Goal: Task Accomplishment & Management: Manage account settings

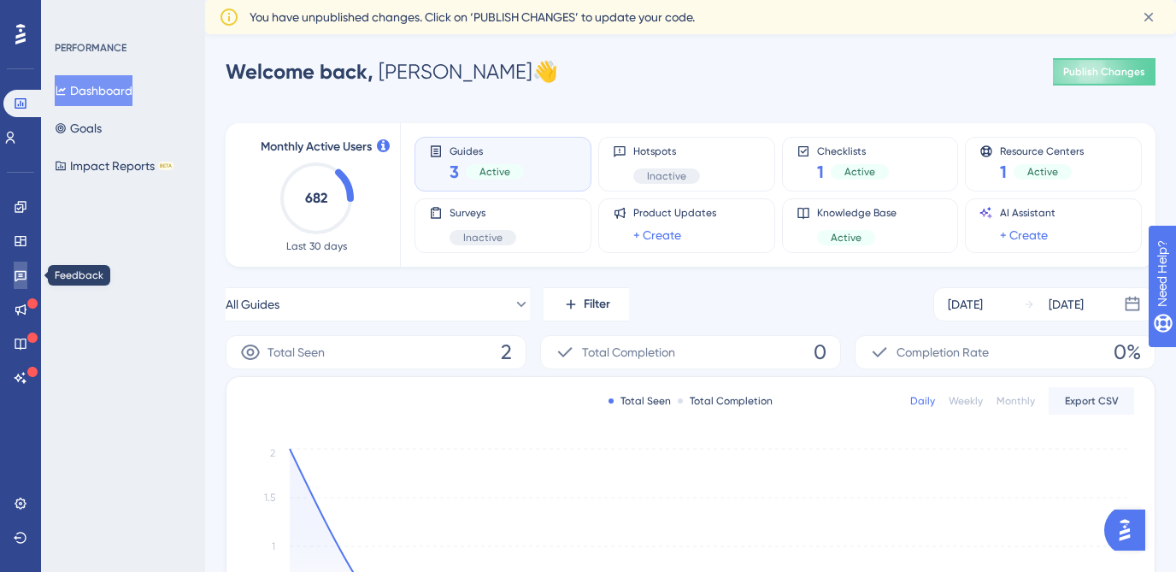
click at [14, 280] on link at bounding box center [21, 275] width 14 height 27
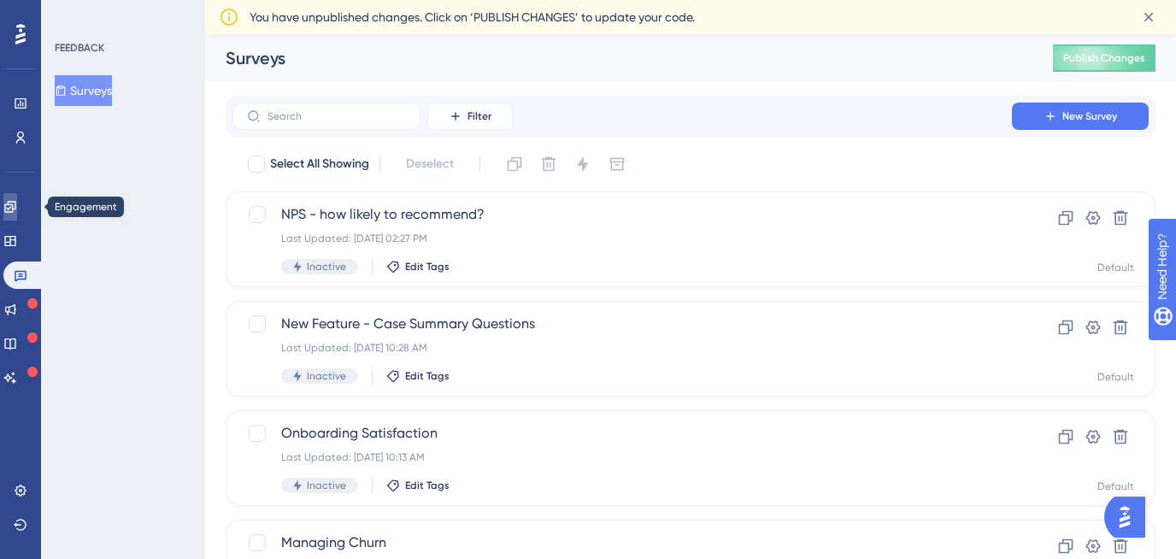
click at [17, 208] on icon at bounding box center [10, 207] width 14 height 14
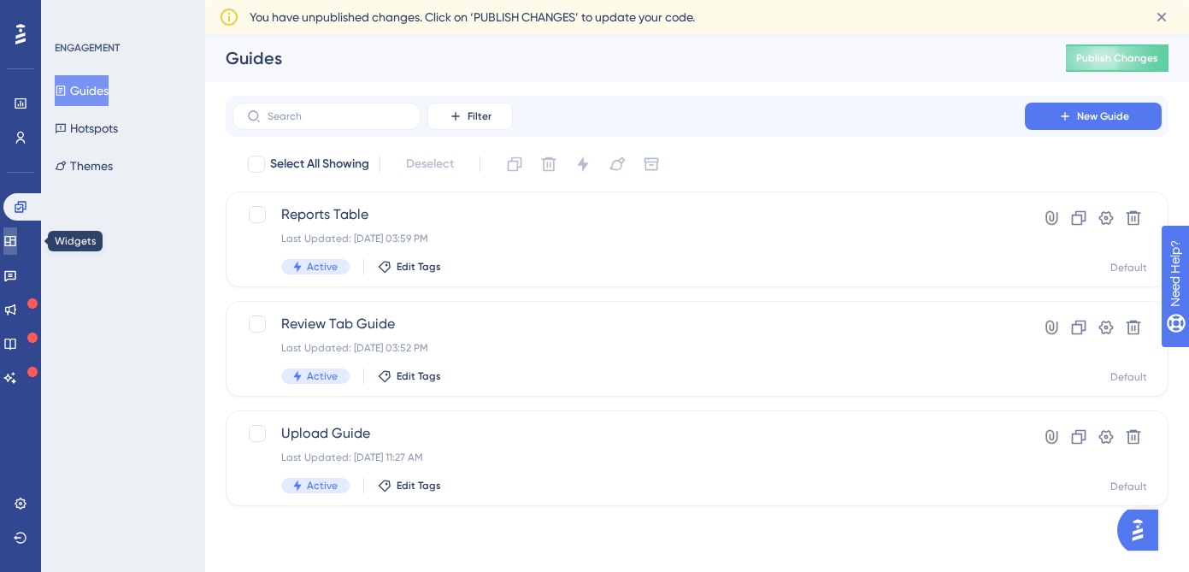
click at [17, 228] on link at bounding box center [10, 240] width 14 height 27
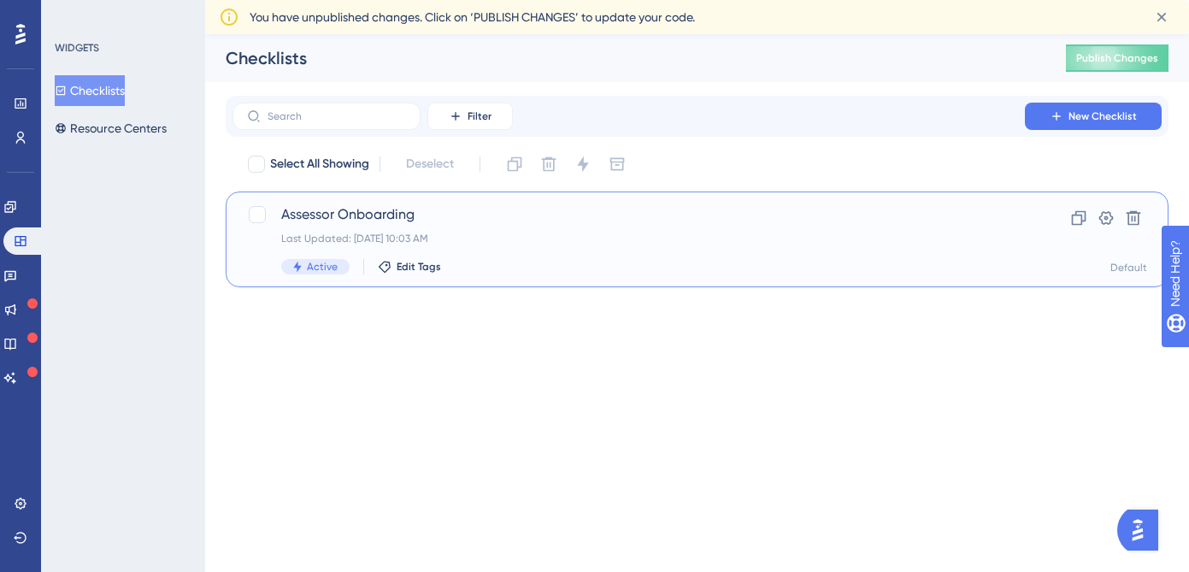
click at [313, 228] on div "Assessor Onboarding Last Updated: [DATE] 10:03 AM Active Edit Tags" at bounding box center [628, 239] width 695 height 70
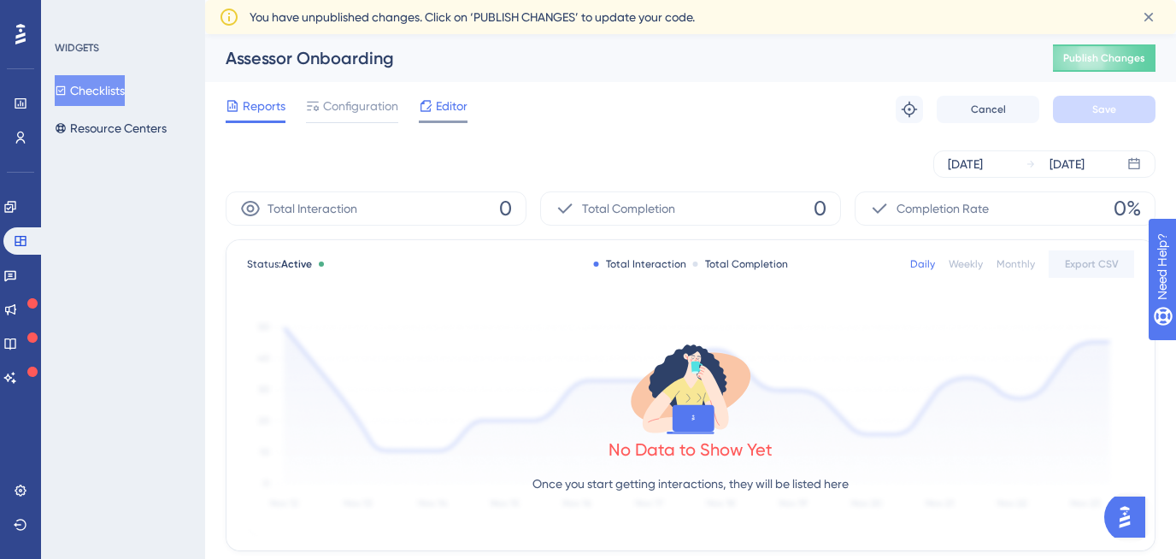
click at [445, 106] on span "Editor" at bounding box center [452, 106] width 32 height 21
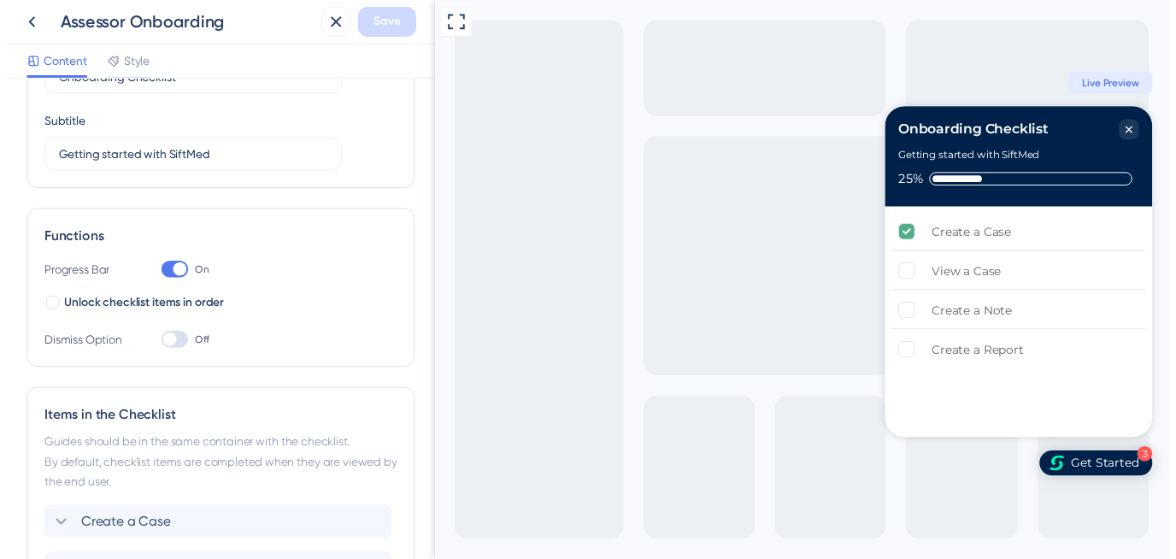
scroll to position [392, 0]
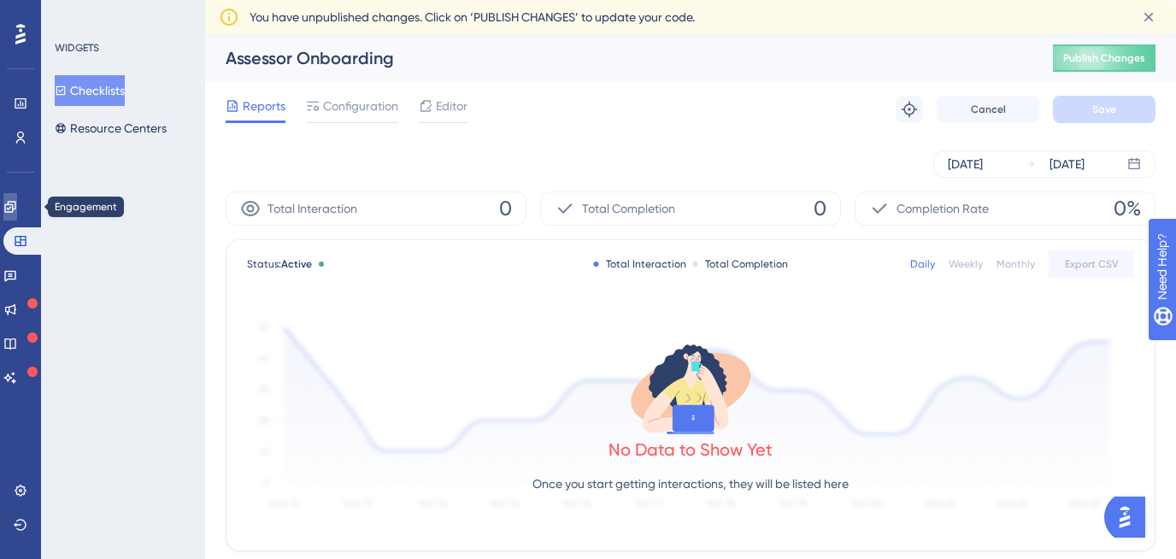
click at [17, 215] on link at bounding box center [10, 206] width 14 height 27
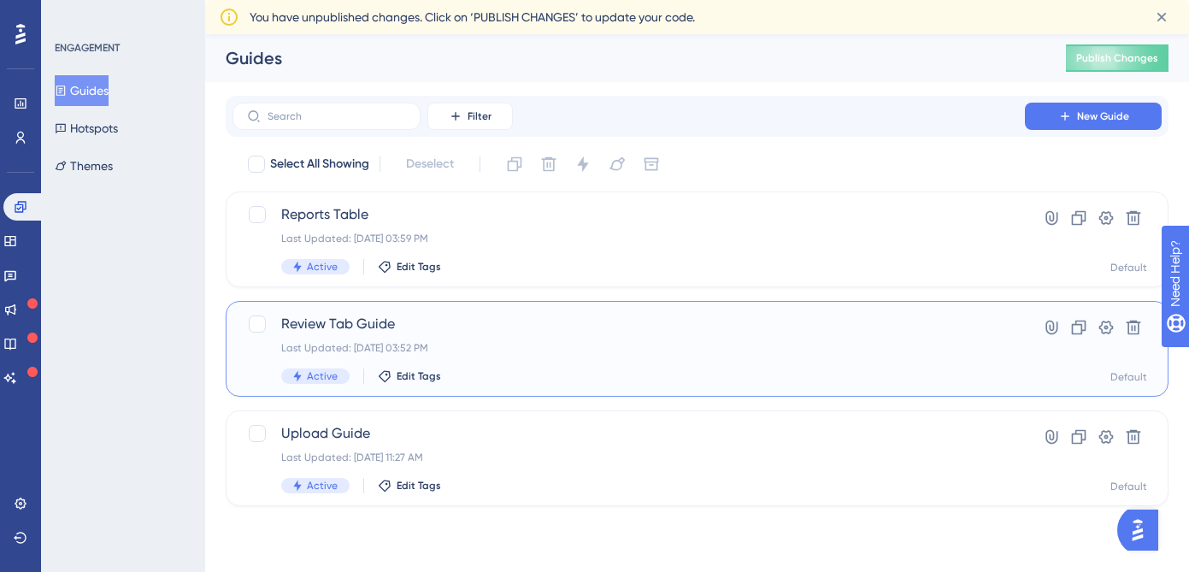
click at [525, 345] on div "Last Updated: [DATE] 03:52 PM" at bounding box center [628, 348] width 695 height 14
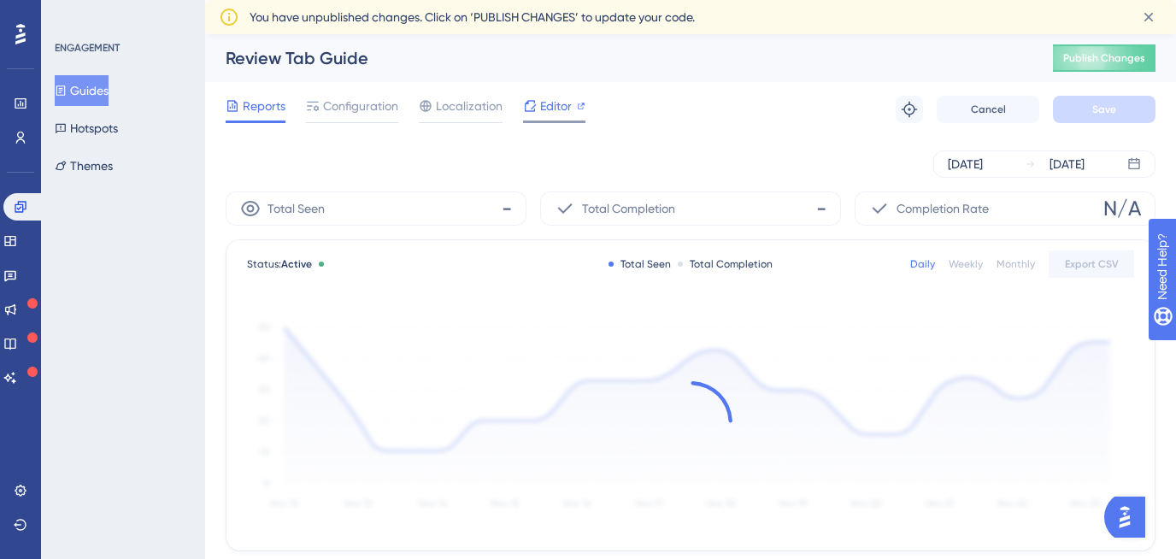
click at [532, 111] on icon at bounding box center [530, 105] width 11 height 11
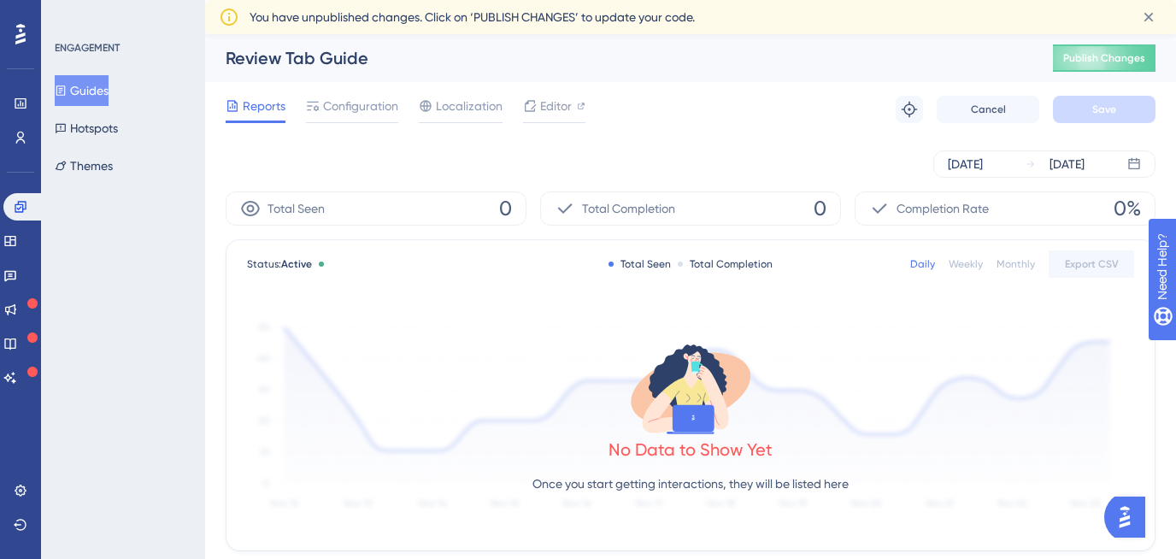
click at [98, 98] on button "Guides" at bounding box center [82, 90] width 54 height 31
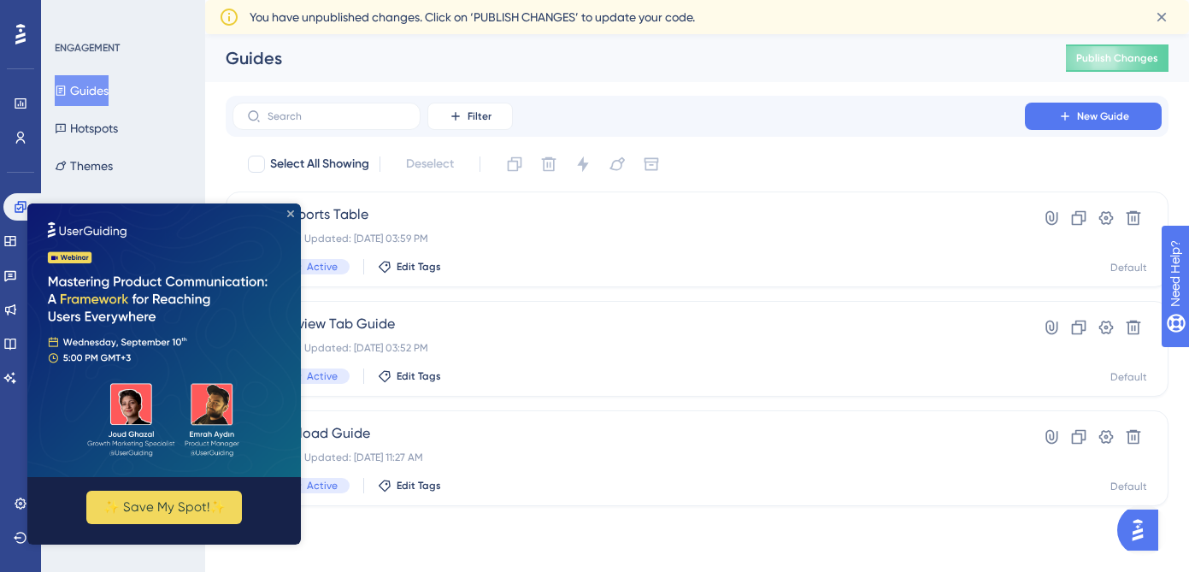
click at [293, 210] on icon "Close Preview" at bounding box center [290, 213] width 7 height 7
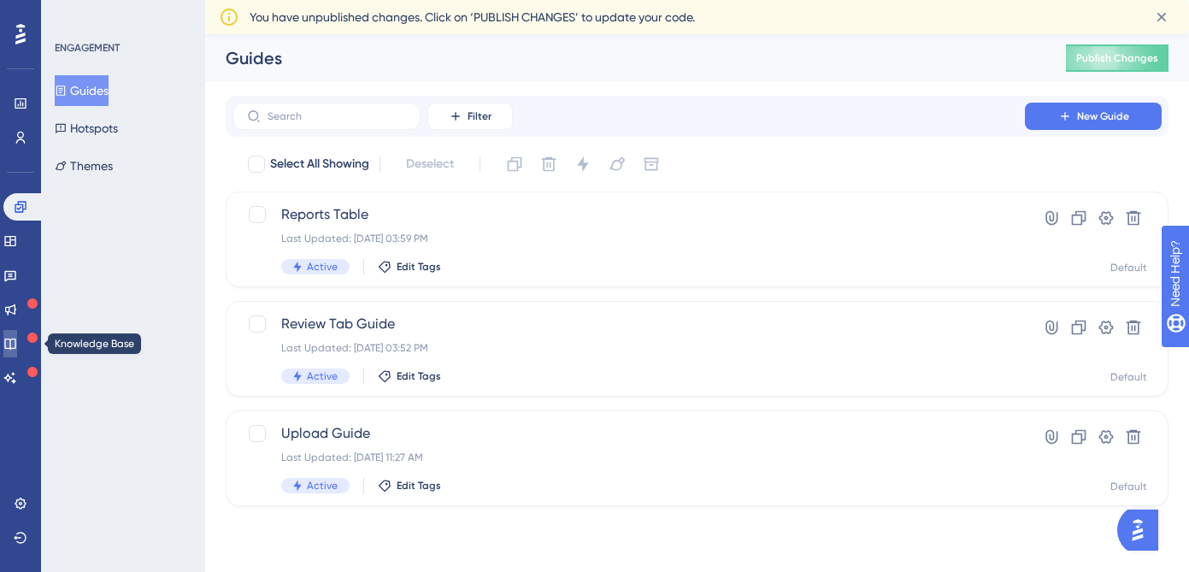
click at [15, 344] on icon at bounding box center [9, 343] width 11 height 11
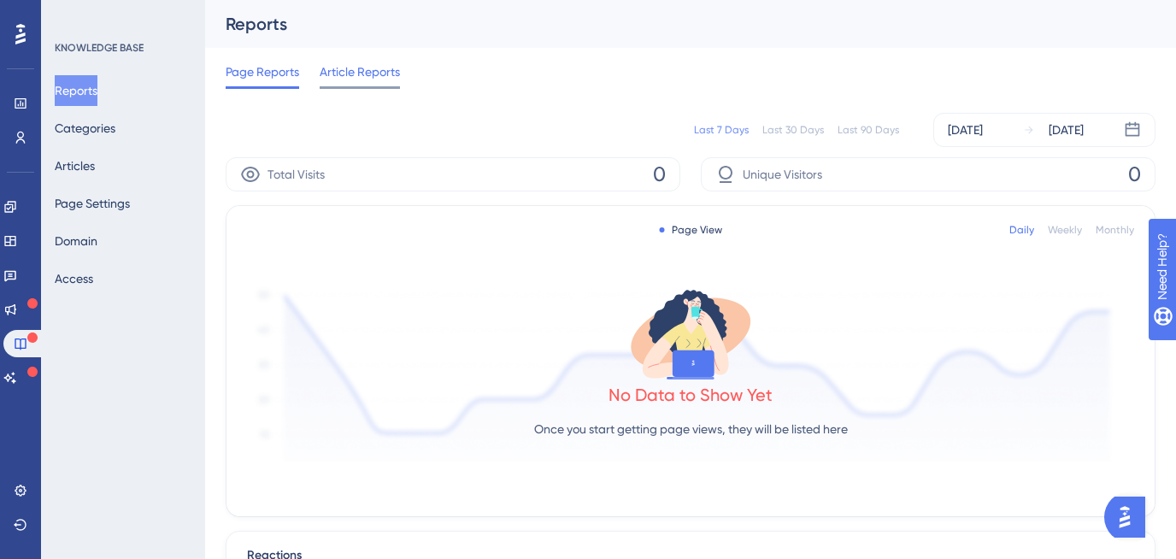
click at [361, 65] on span "Article Reports" at bounding box center [360, 72] width 80 height 21
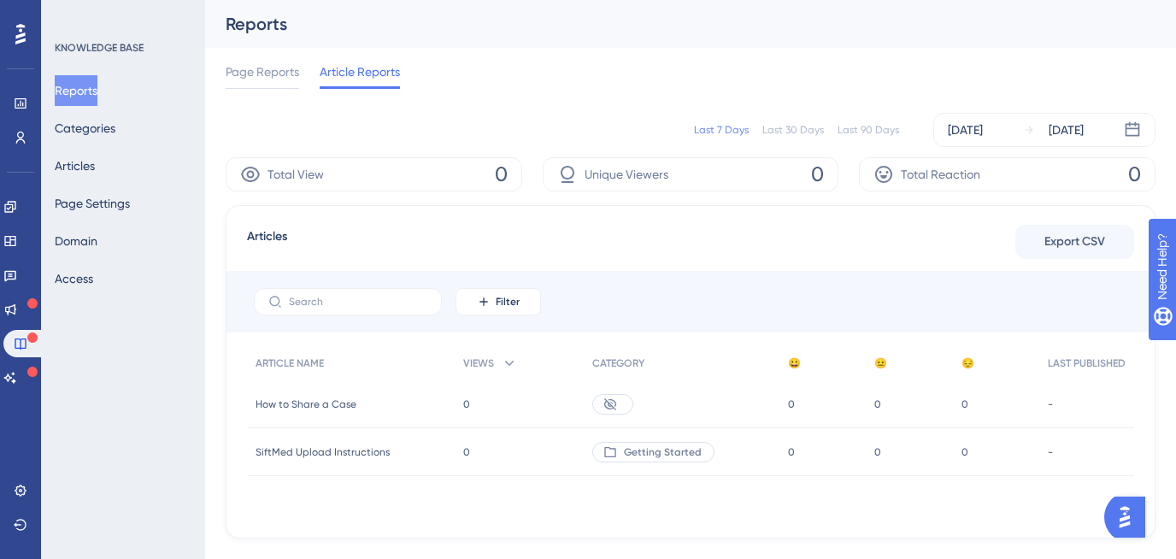
click at [651, 452] on span "Getting Started" at bounding box center [663, 452] width 78 height 14
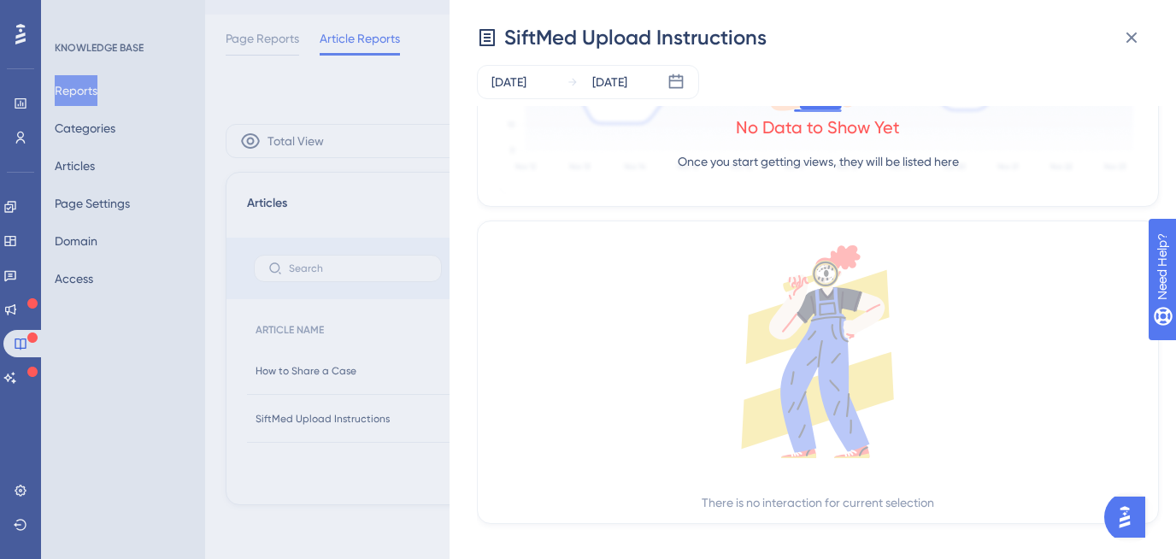
scroll to position [34, 0]
click at [519, 288] on icon at bounding box center [818, 351] width 660 height 213
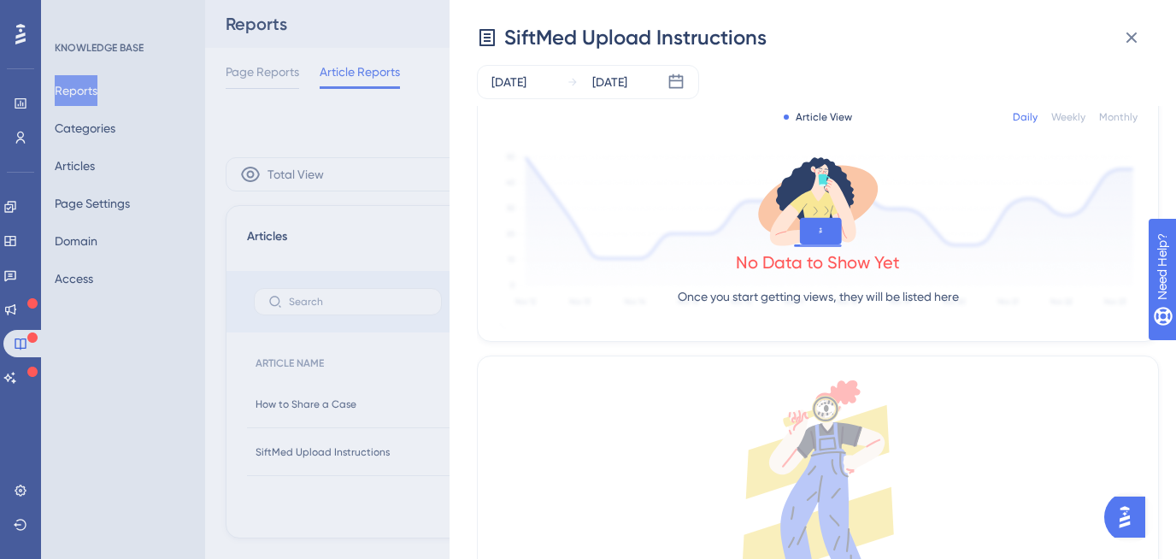
scroll to position [0, 0]
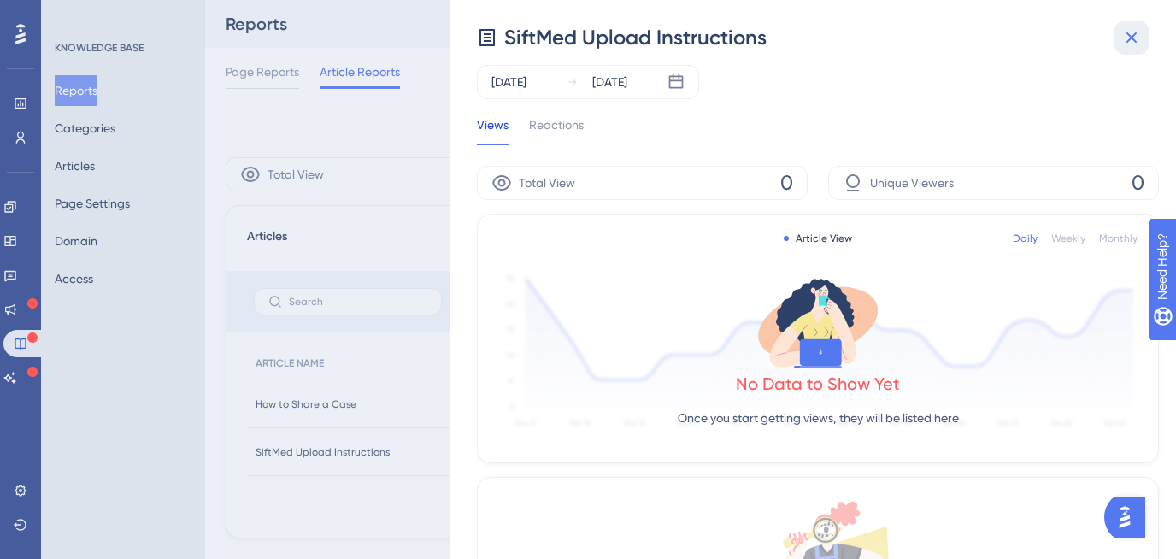
click at [1121, 43] on icon at bounding box center [1131, 37] width 21 height 21
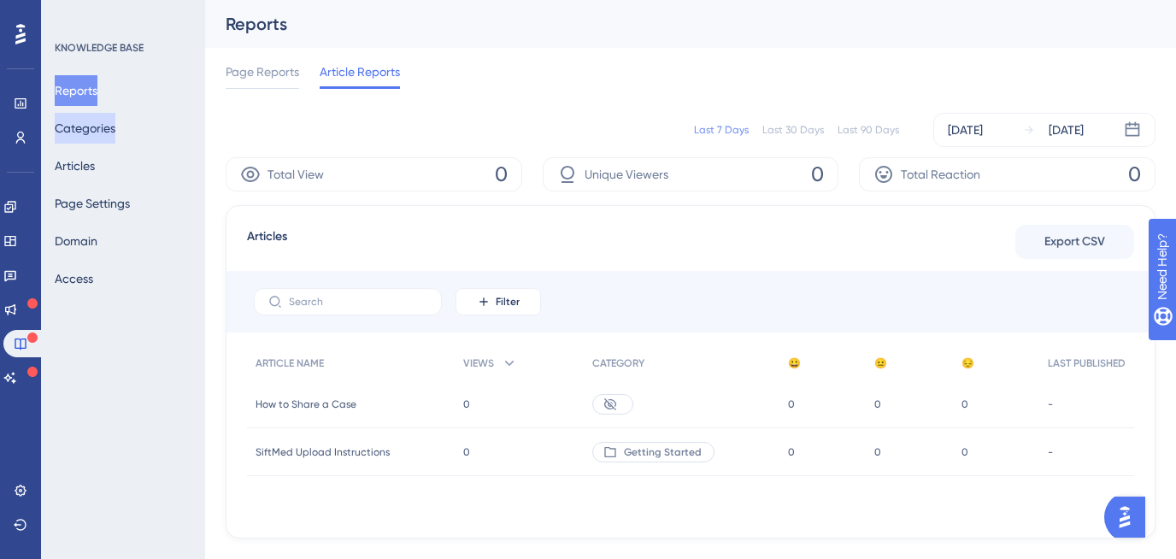
click at [86, 132] on button "Categories" at bounding box center [85, 128] width 61 height 31
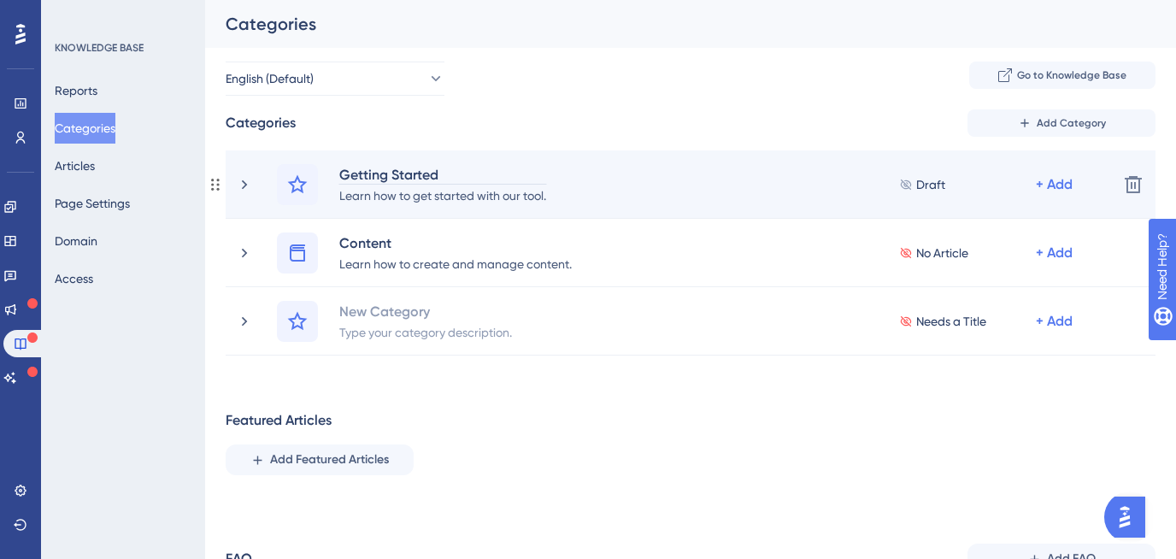
click at [477, 179] on div "Getting Started" at bounding box center [442, 174] width 209 height 21
click at [381, 178] on div "Getting Started" at bounding box center [442, 174] width 209 height 21
click at [373, 203] on div "Learn how to get started with our tool." at bounding box center [442, 195] width 209 height 21
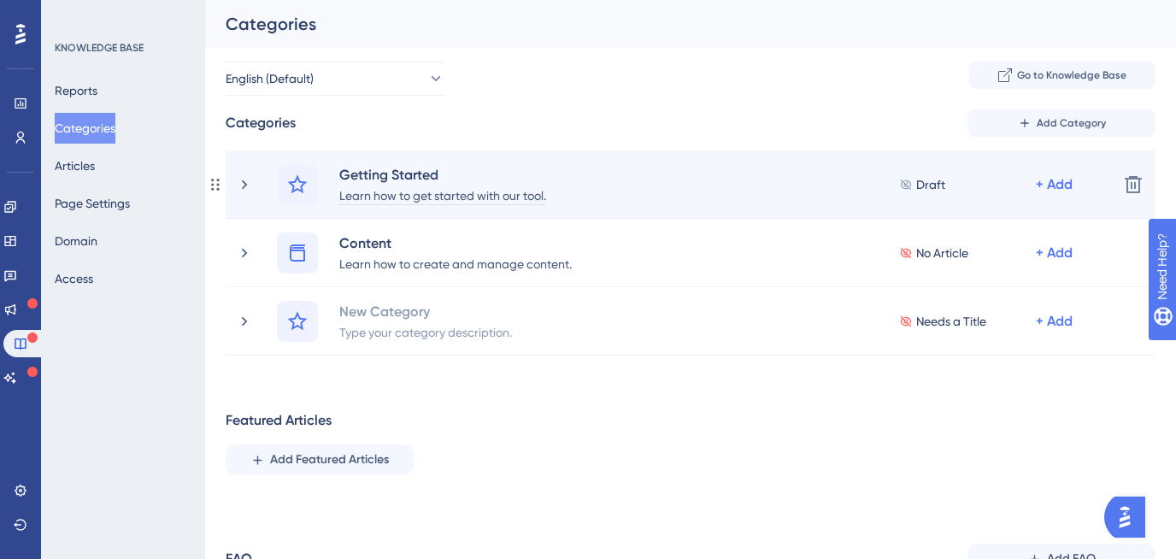
click at [364, 198] on div "Learn how to get started with our tool." at bounding box center [442, 195] width 209 height 21
click at [1044, 189] on div "+ Add" at bounding box center [1054, 184] width 37 height 21
click at [987, 264] on span "Add Articles" at bounding box center [959, 264] width 66 height 21
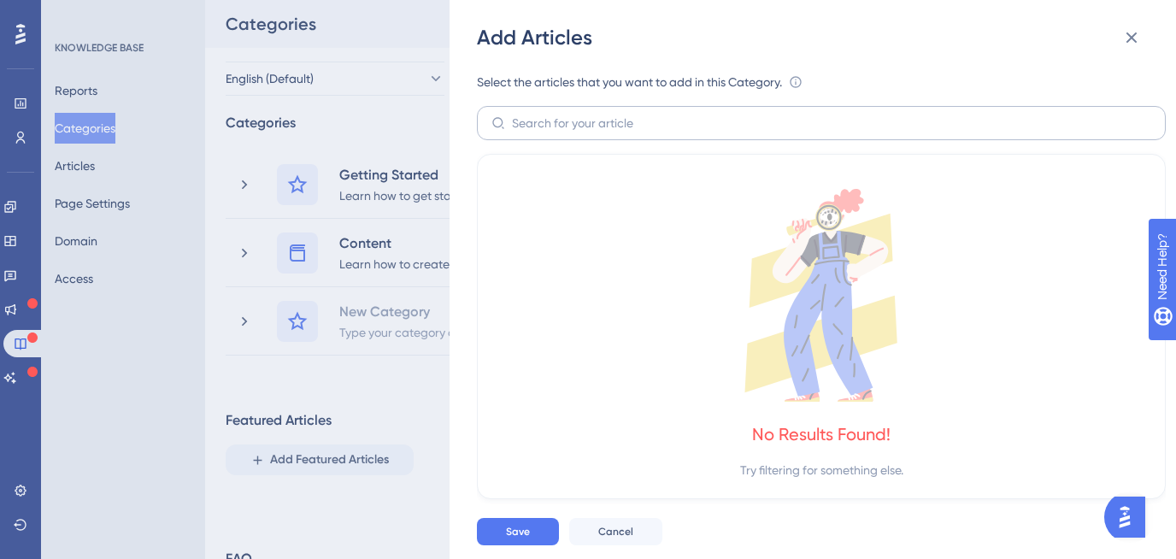
click at [576, 108] on label at bounding box center [821, 123] width 689 height 34
click at [576, 114] on input "text" at bounding box center [831, 123] width 639 height 19
type input "u"
type input "g"
click at [1134, 37] on icon at bounding box center [1131, 37] width 21 height 21
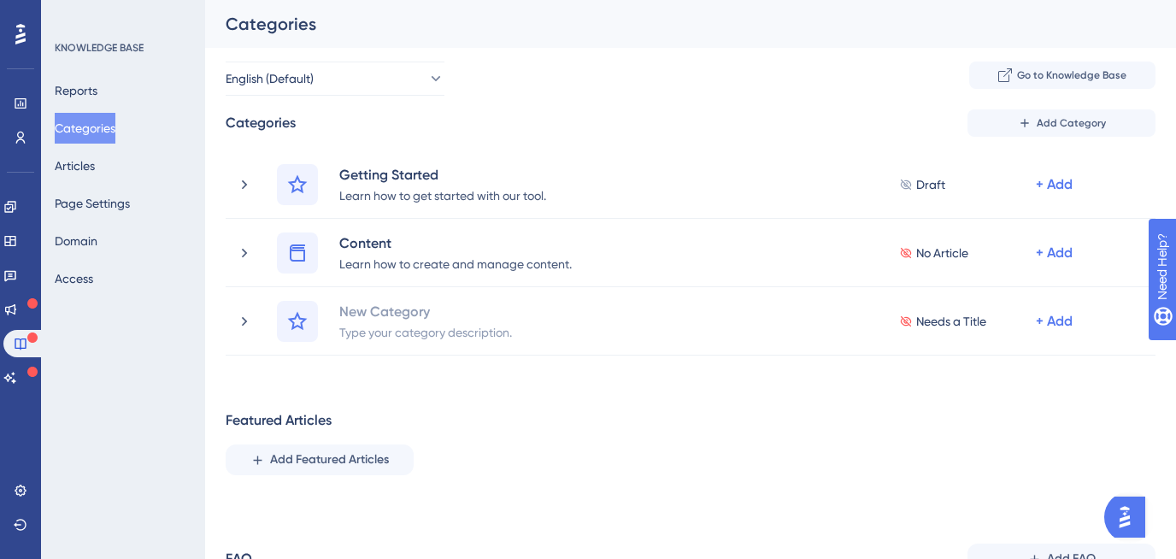
click at [131, 164] on div "Reports Categories Articles Page Settings Domain Access" at bounding box center [124, 184] width 138 height 219
click at [95, 162] on button "Articles" at bounding box center [75, 165] width 40 height 31
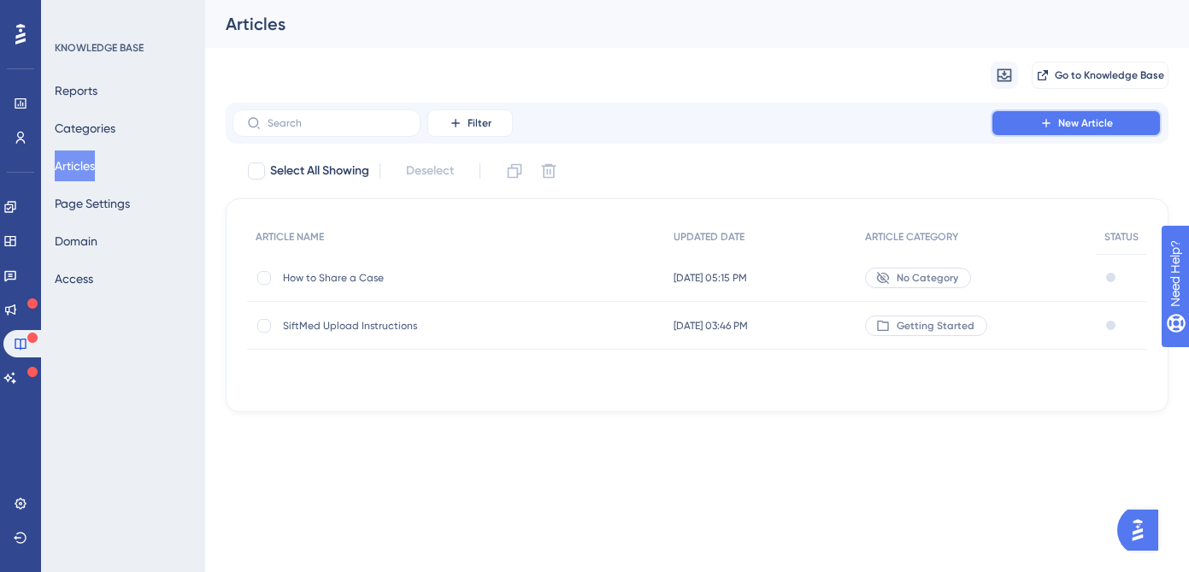
click at [1053, 119] on button "New Article" at bounding box center [1076, 122] width 171 height 27
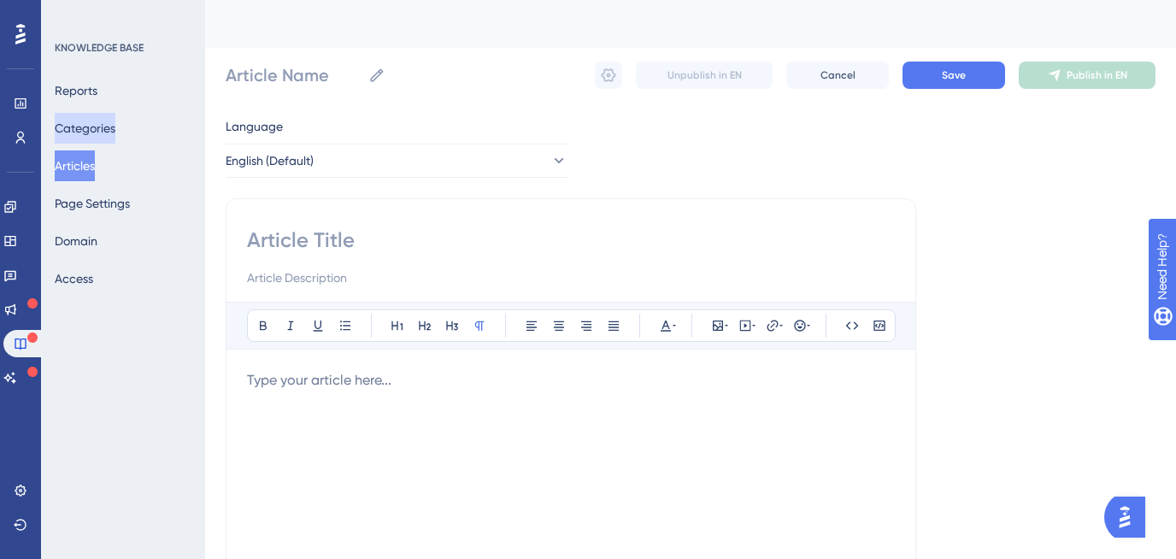
click at [98, 124] on button "Categories" at bounding box center [85, 128] width 61 height 31
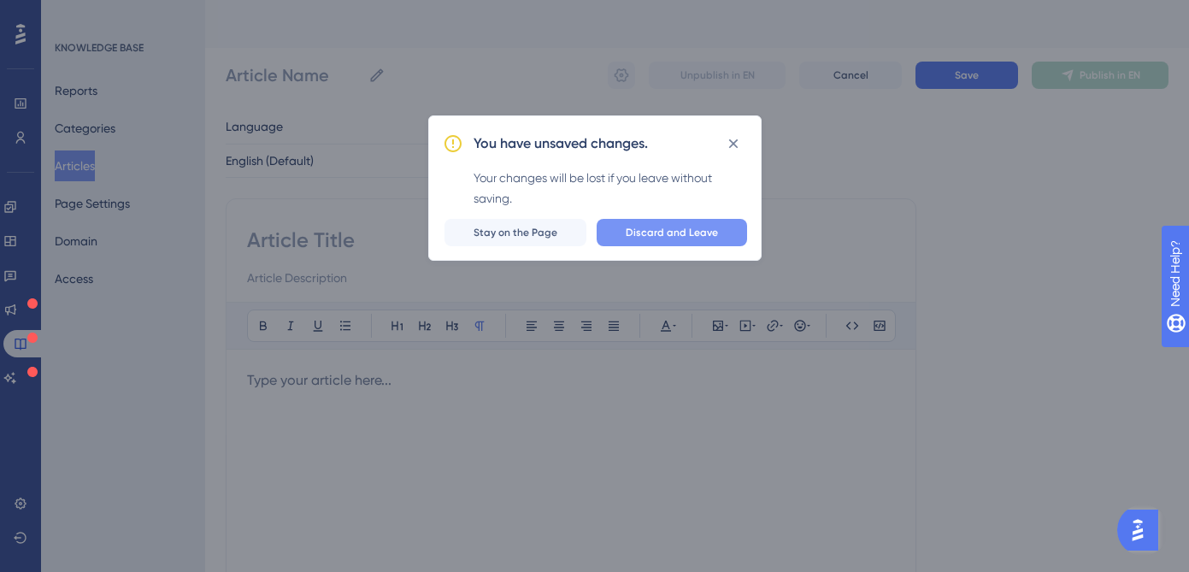
click at [644, 226] on span "Discard and Leave" at bounding box center [672, 233] width 92 height 14
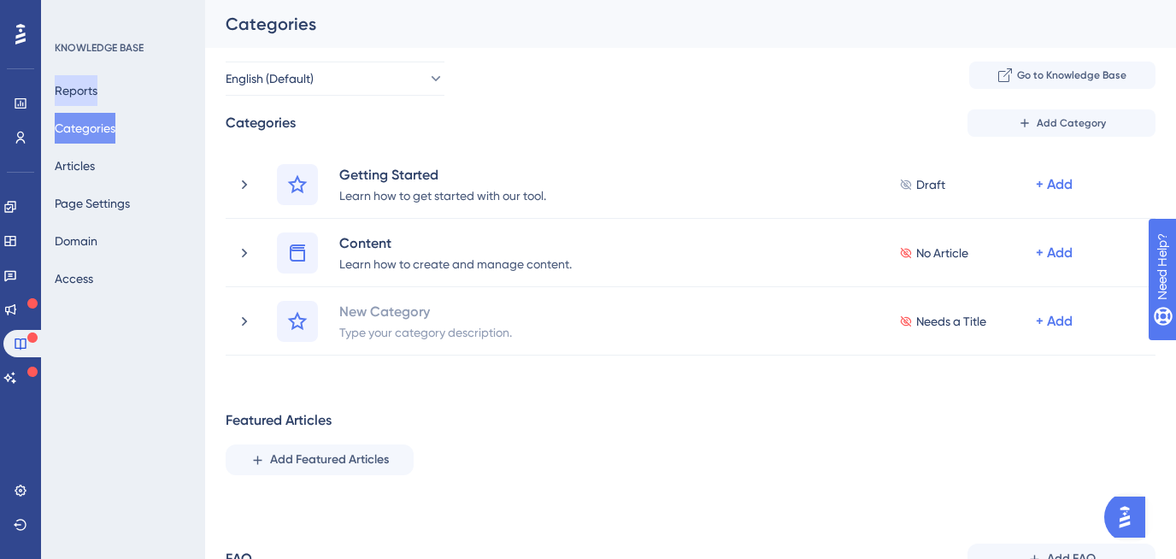
click at [80, 87] on button "Reports" at bounding box center [76, 90] width 43 height 31
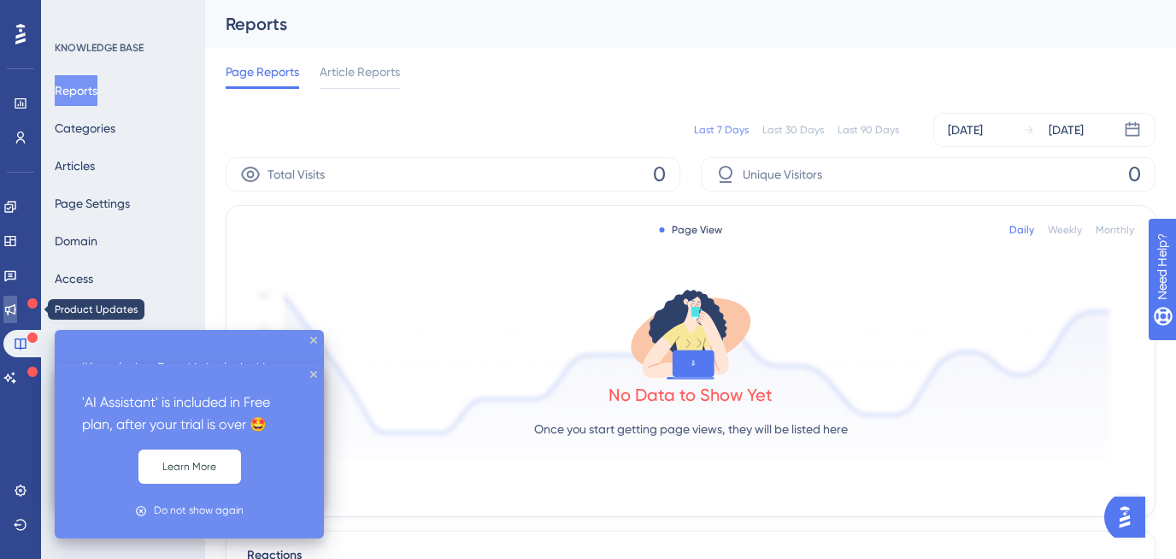
click at [17, 301] on link at bounding box center [10, 309] width 14 height 27
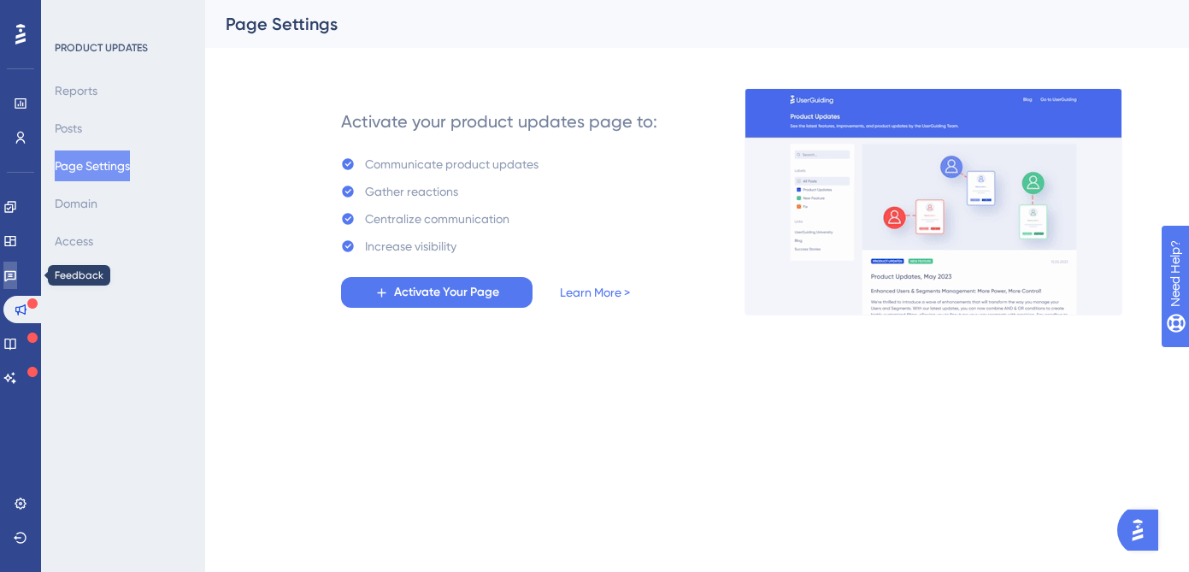
click at [17, 273] on icon at bounding box center [10, 275] width 14 height 14
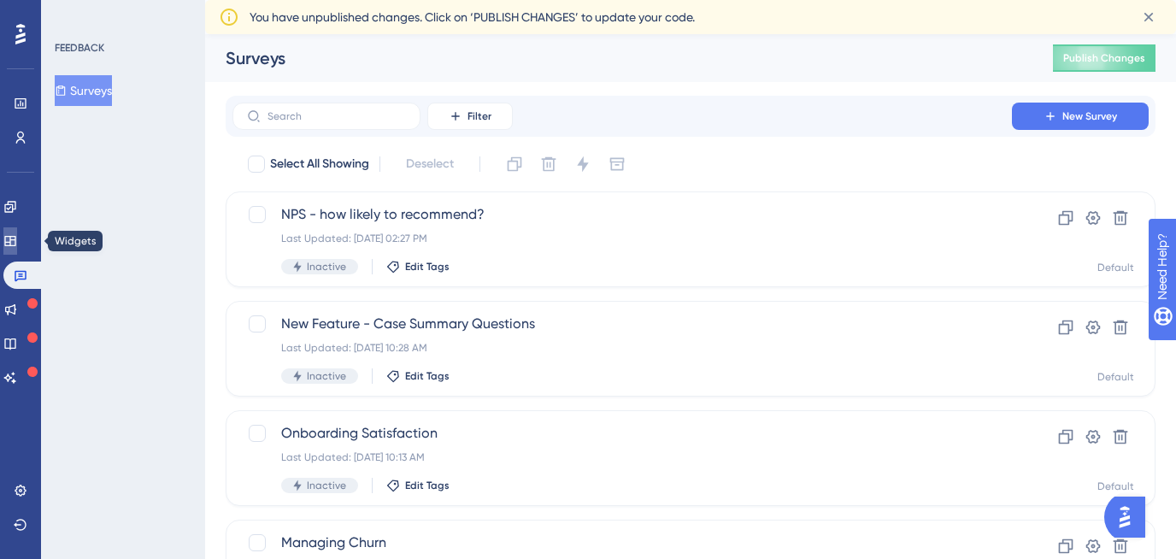
click at [17, 238] on icon at bounding box center [10, 241] width 14 height 14
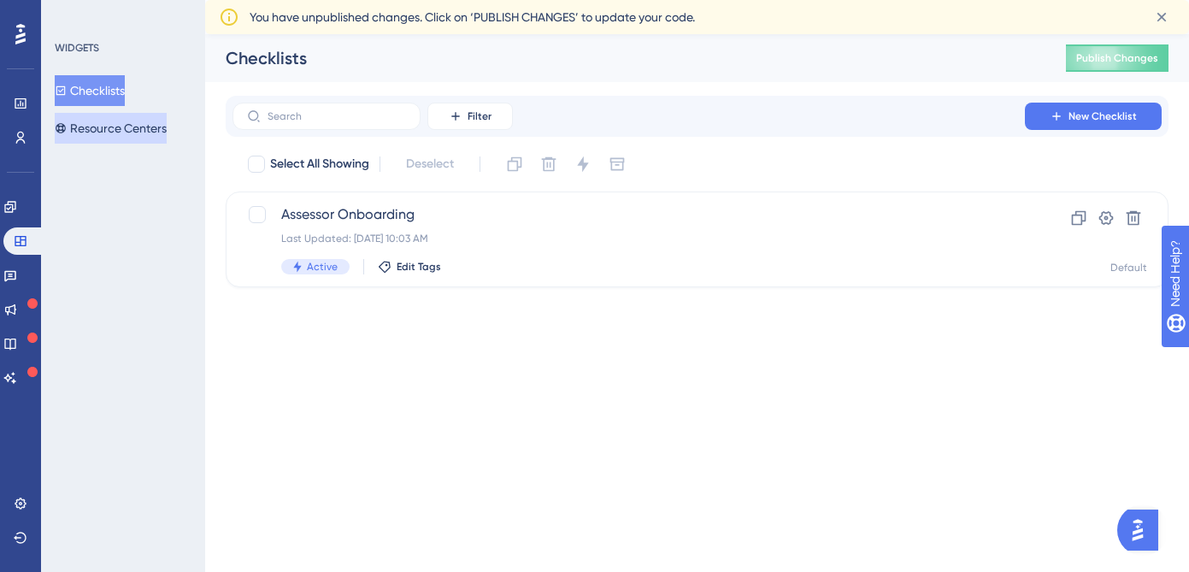
click at [145, 125] on button "Resource Centers" at bounding box center [111, 128] width 112 height 31
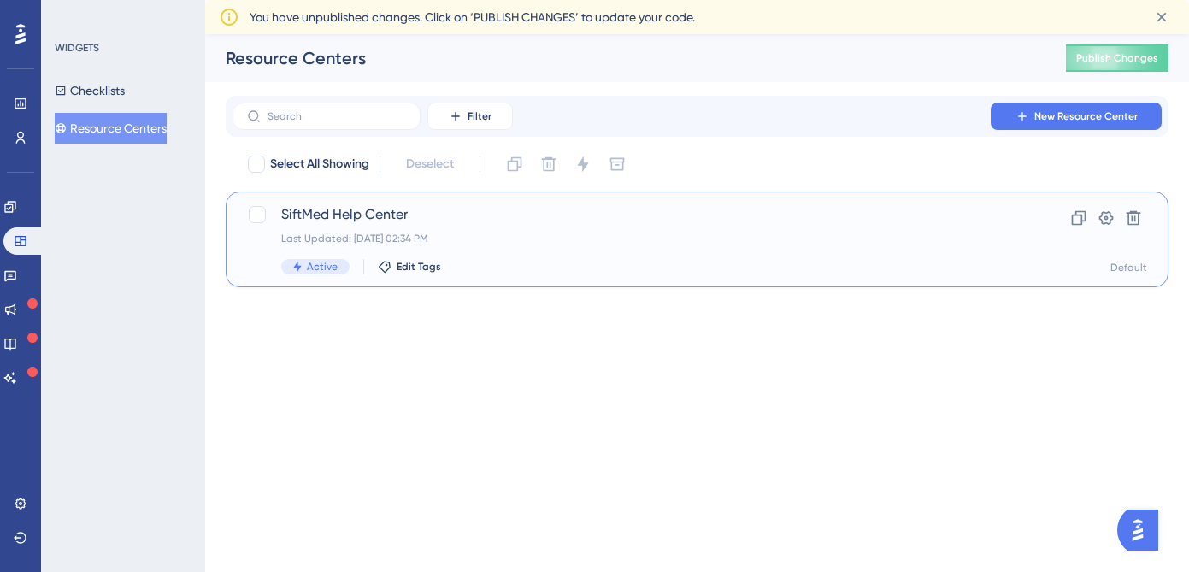
click at [455, 224] on span "SiftMed Help Center" at bounding box center [628, 214] width 695 height 21
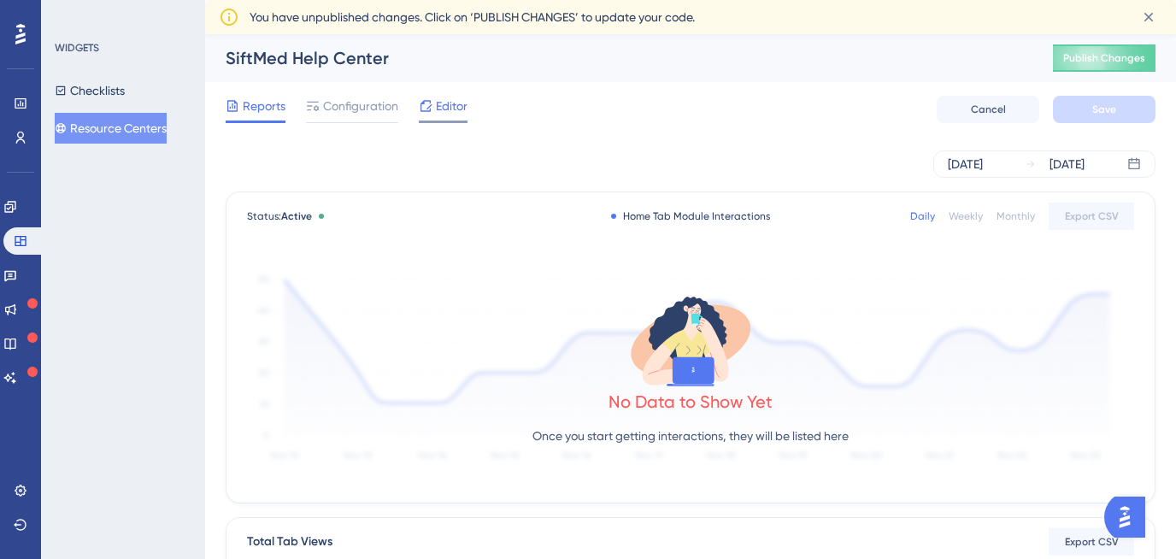
click at [439, 110] on span "Editor" at bounding box center [452, 106] width 32 height 21
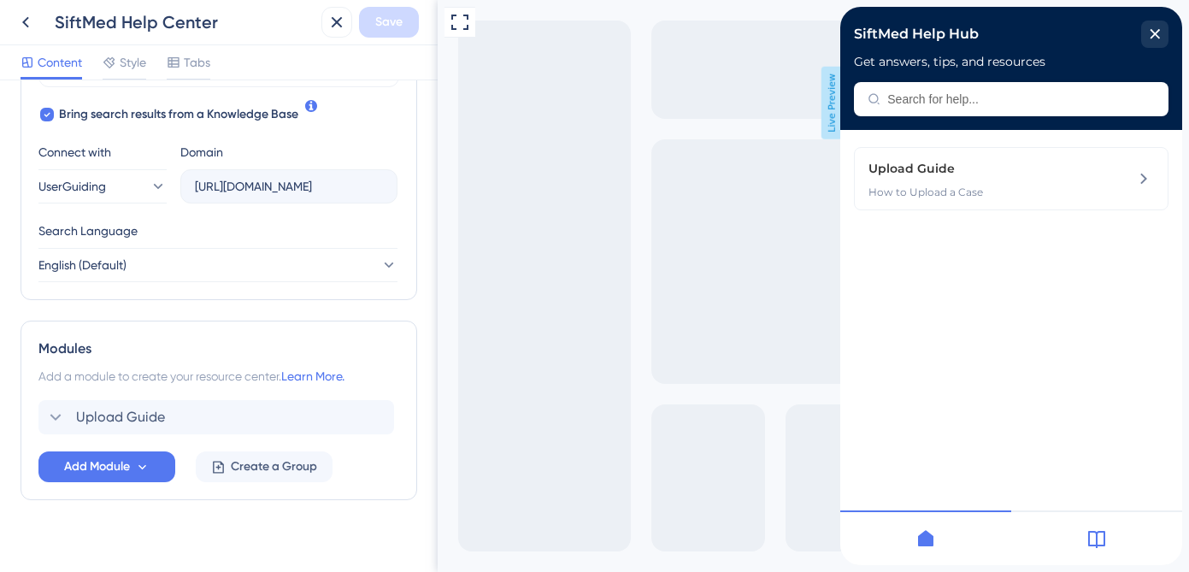
scroll to position [565, 0]
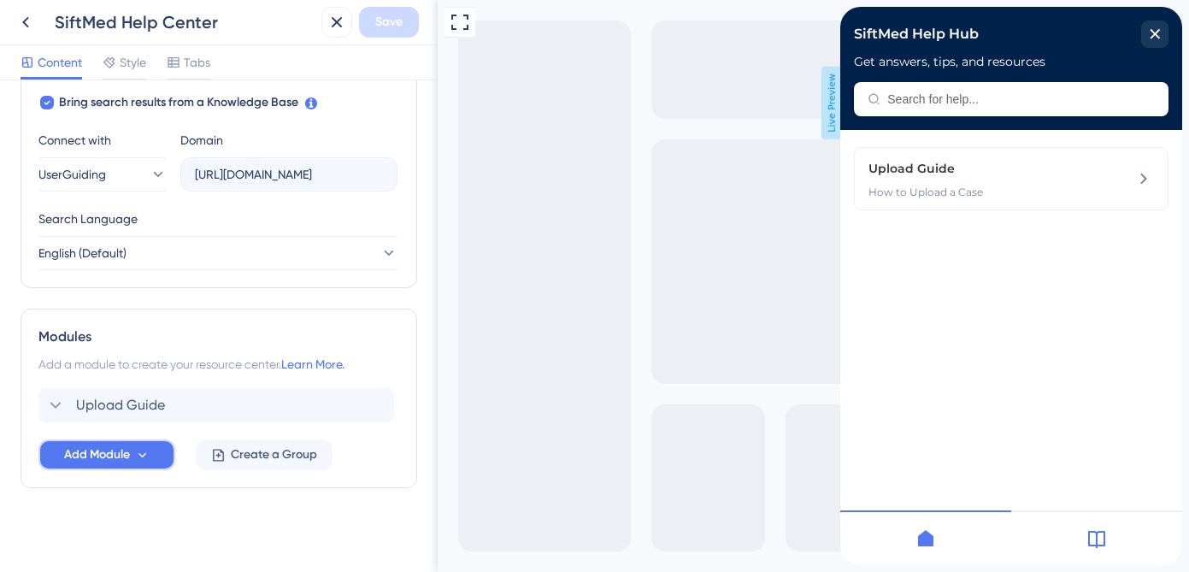
click at [112, 457] on span "Add Module" at bounding box center [97, 454] width 66 height 21
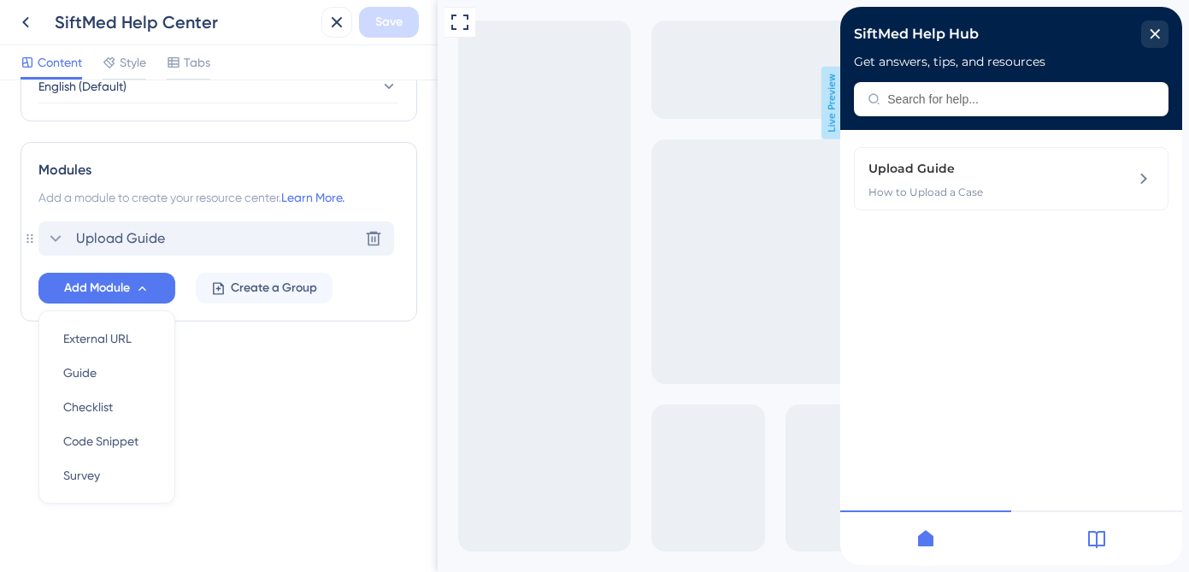
click at [126, 239] on span "Upload Guide" at bounding box center [120, 238] width 89 height 21
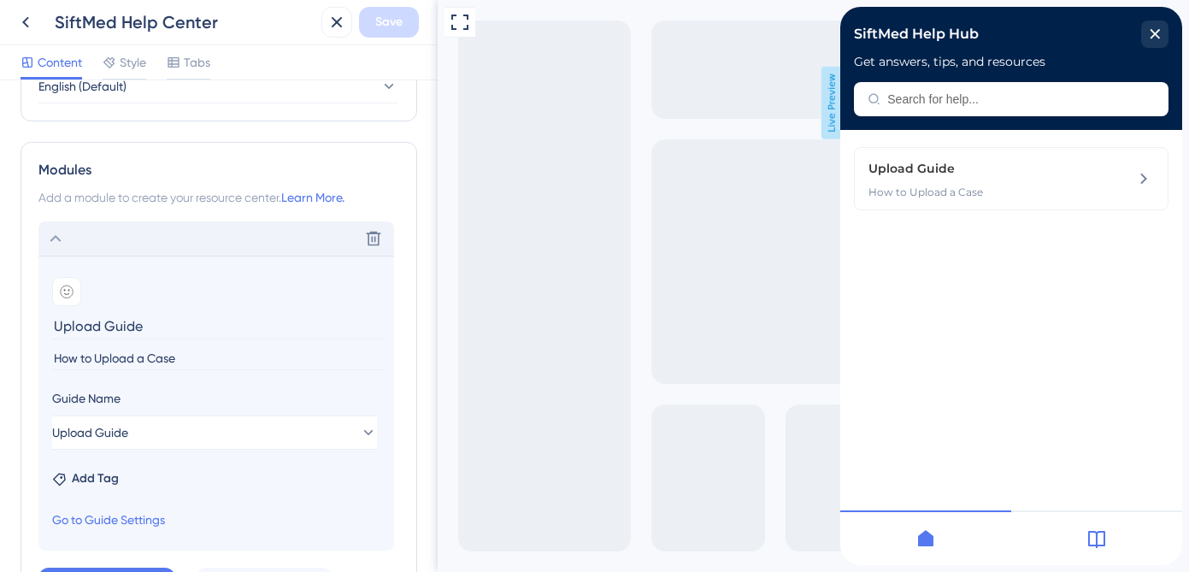
click at [107, 322] on input "Upload Guide" at bounding box center [218, 326] width 332 height 26
type input "Upload a Case Guide"
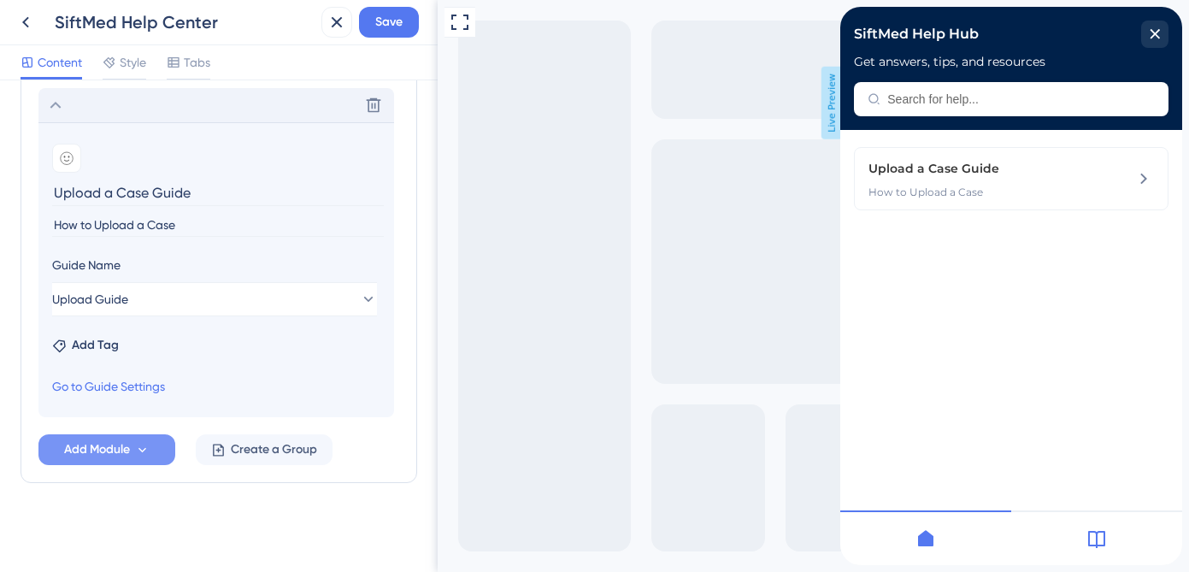
click at [115, 440] on span "Add Module" at bounding box center [97, 449] width 66 height 21
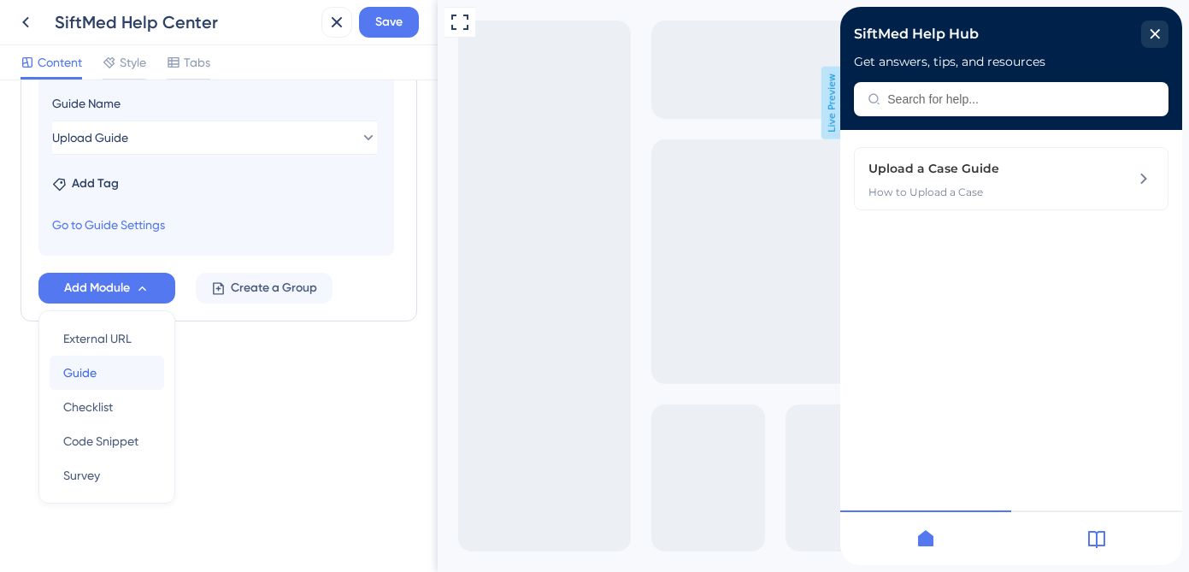
click at [114, 376] on div "Guide Guide" at bounding box center [106, 373] width 87 height 34
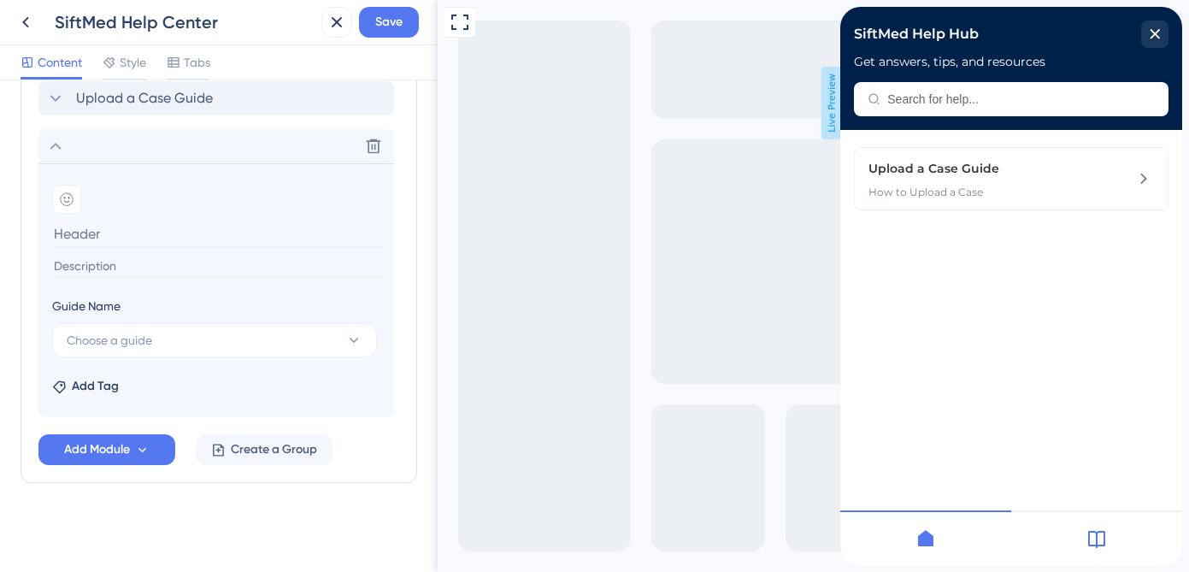
scroll to position [872, 0]
click at [219, 350] on button "Choose a guide" at bounding box center [214, 340] width 325 height 34
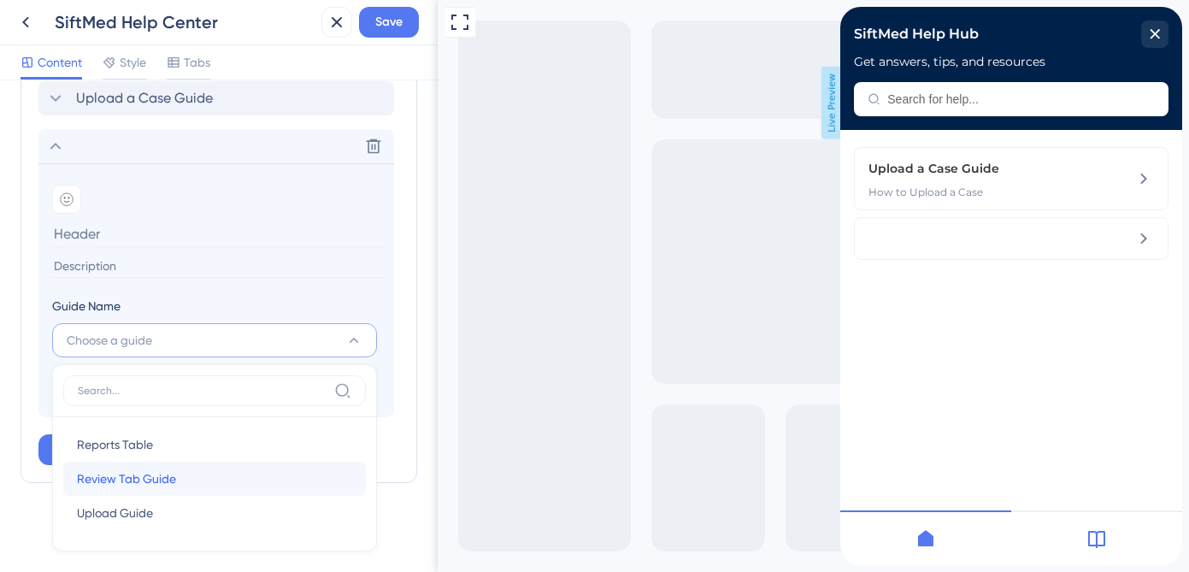
click at [193, 479] on div "Review Tab Guide Review Tab Guide" at bounding box center [214, 479] width 275 height 34
type input "Review Tab Guide"
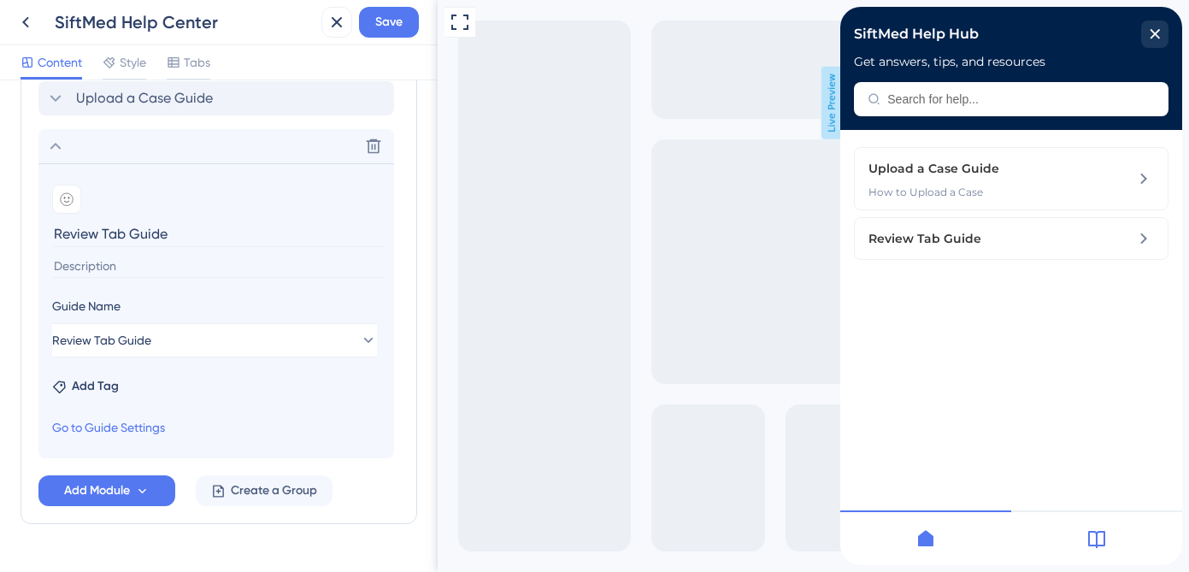
click at [132, 268] on input at bounding box center [218, 266] width 332 height 23
click at [119, 235] on input "Review Tab Guide" at bounding box center [218, 233] width 332 height 26
click at [104, 262] on input at bounding box center [218, 266] width 332 height 23
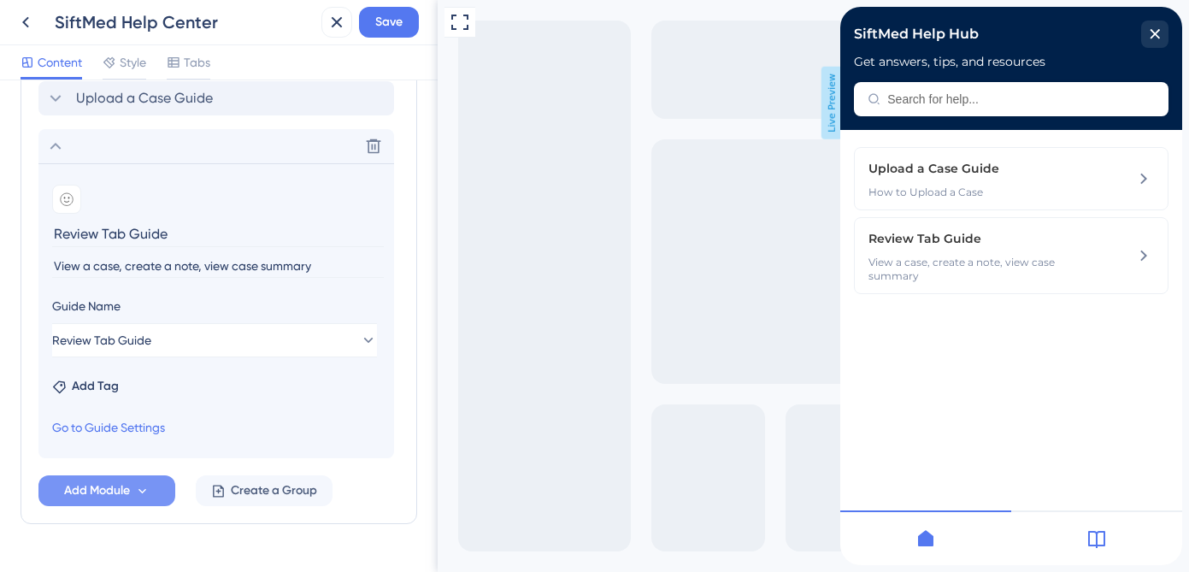
type input "View a case, create a note, view case summary"
click at [127, 497] on span "Add Module" at bounding box center [97, 490] width 66 height 21
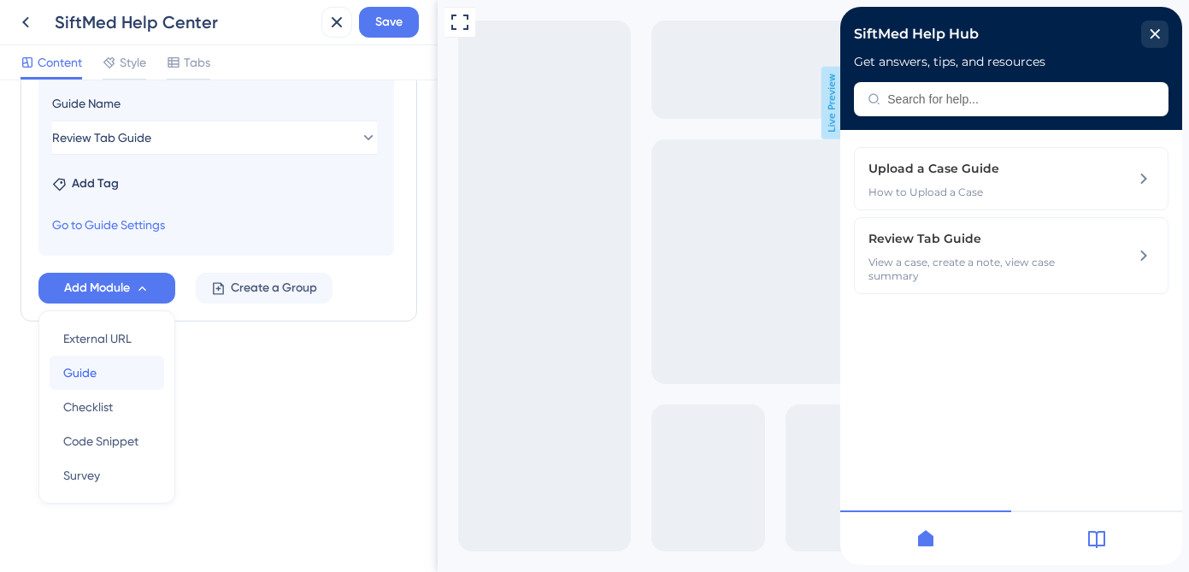
click at [115, 367] on div "Guide Guide" at bounding box center [106, 373] width 87 height 34
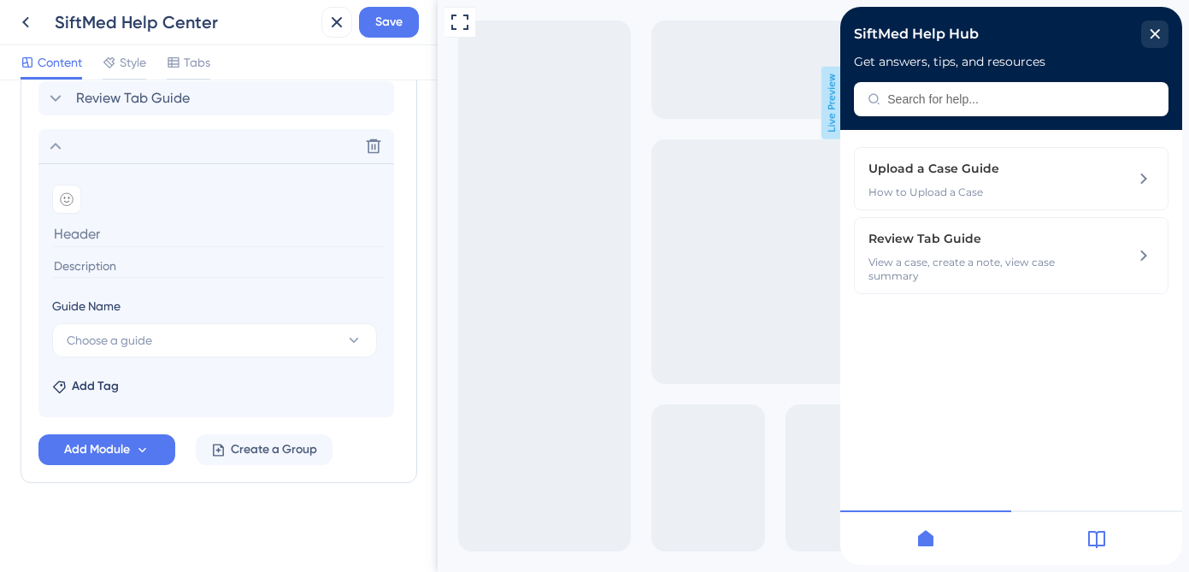
scroll to position [920, 0]
click at [131, 338] on span "Choose a guide" at bounding box center [109, 340] width 85 height 21
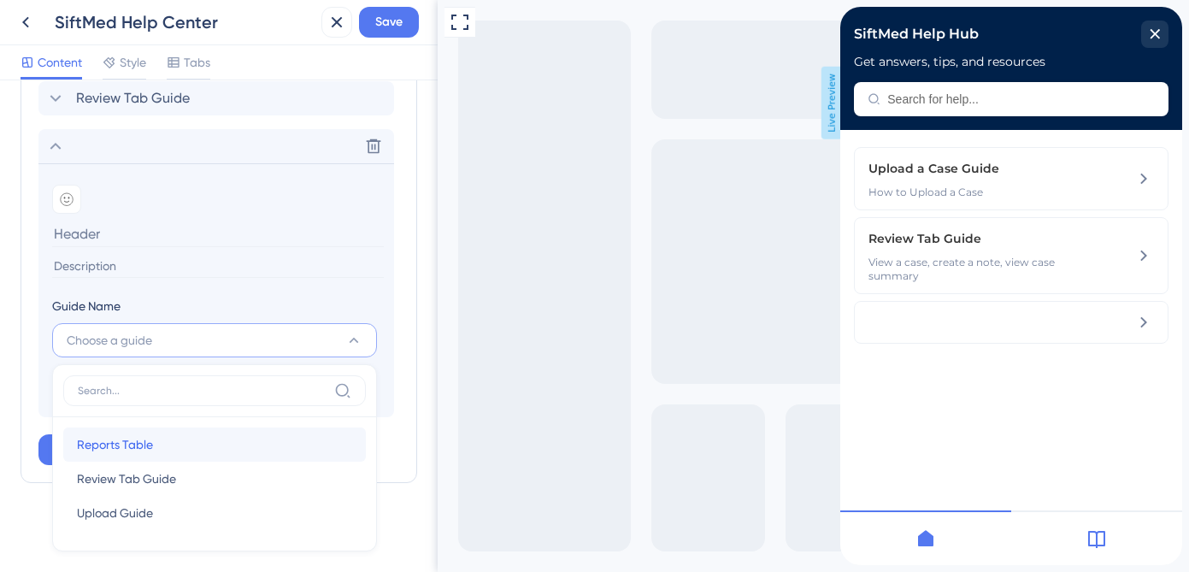
click at [145, 448] on span "Reports Table" at bounding box center [115, 444] width 76 height 21
type input "Reports Table"
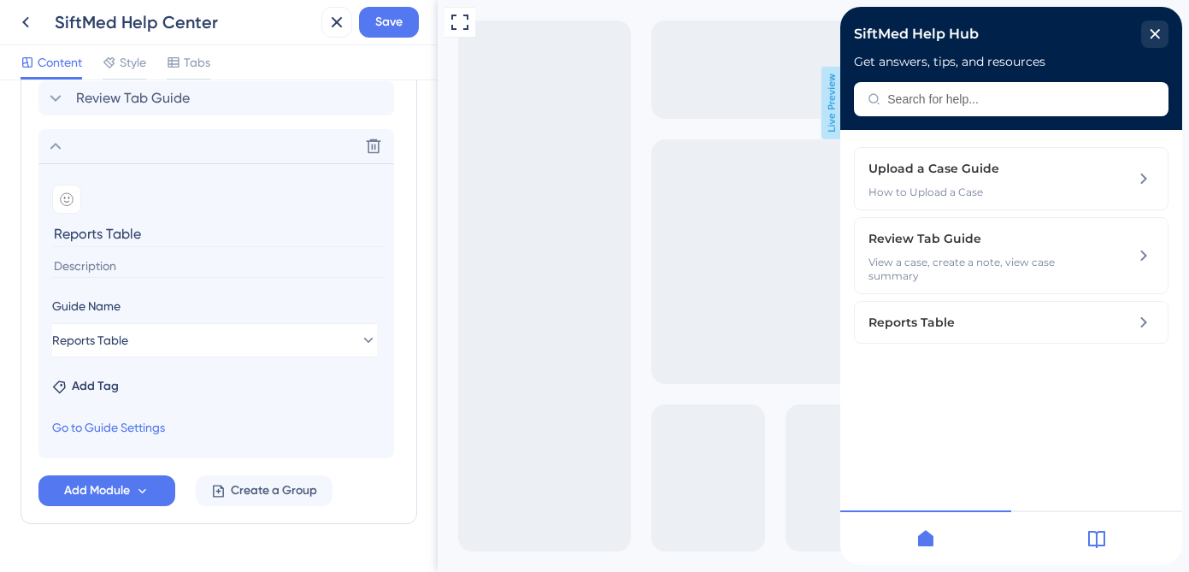
click at [100, 265] on input at bounding box center [218, 266] width 332 height 23
type input "c"
type input "Create and view reports"
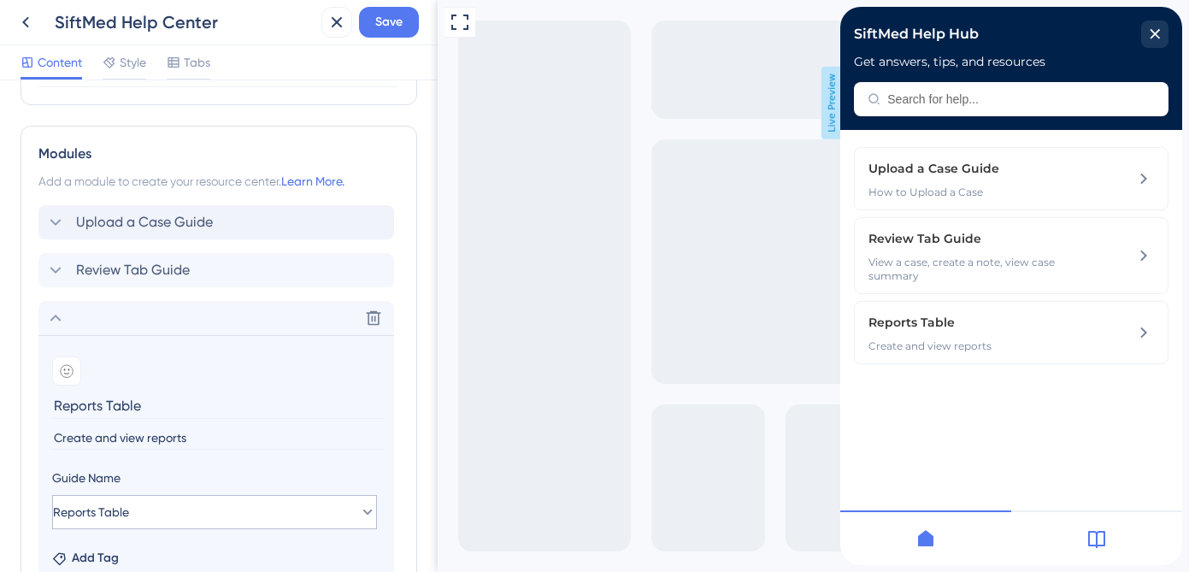
scroll to position [749, 0]
click at [247, 215] on div "Upload a Case Guide Delete" at bounding box center [216, 221] width 356 height 34
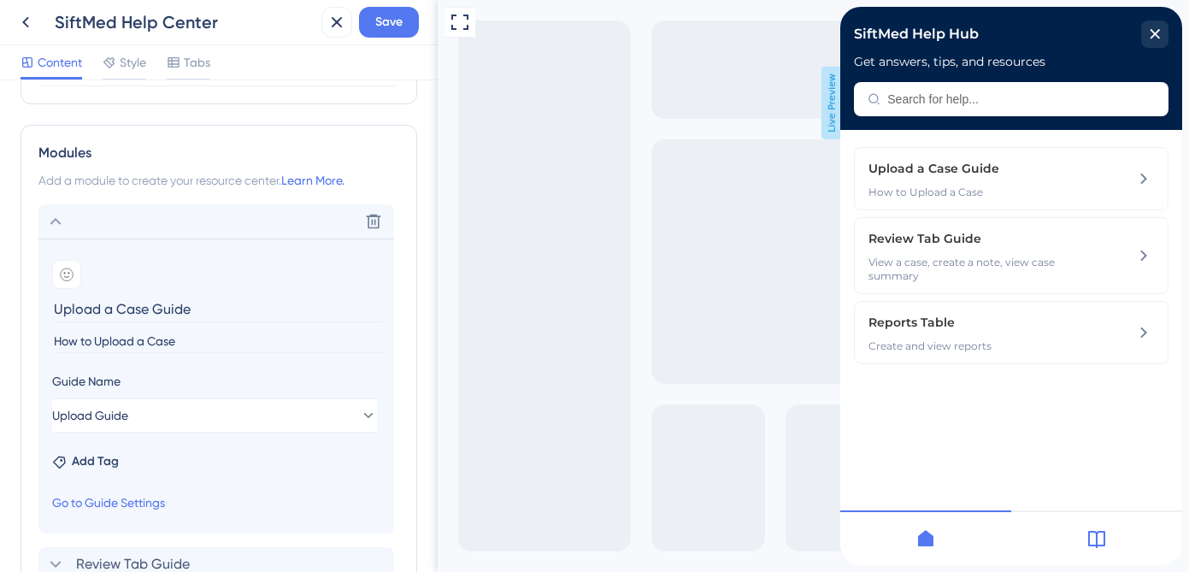
drag, startPoint x: 184, startPoint y: 341, endPoint x: 95, endPoint y: 340, distance: 88.9
click at [95, 340] on input "How to Upload a Case" at bounding box center [218, 341] width 332 height 23
drag, startPoint x: 181, startPoint y: 343, endPoint x: 85, endPoint y: 344, distance: 96.6
click at [85, 344] on input "How to upload a case," at bounding box center [218, 341] width 332 height 23
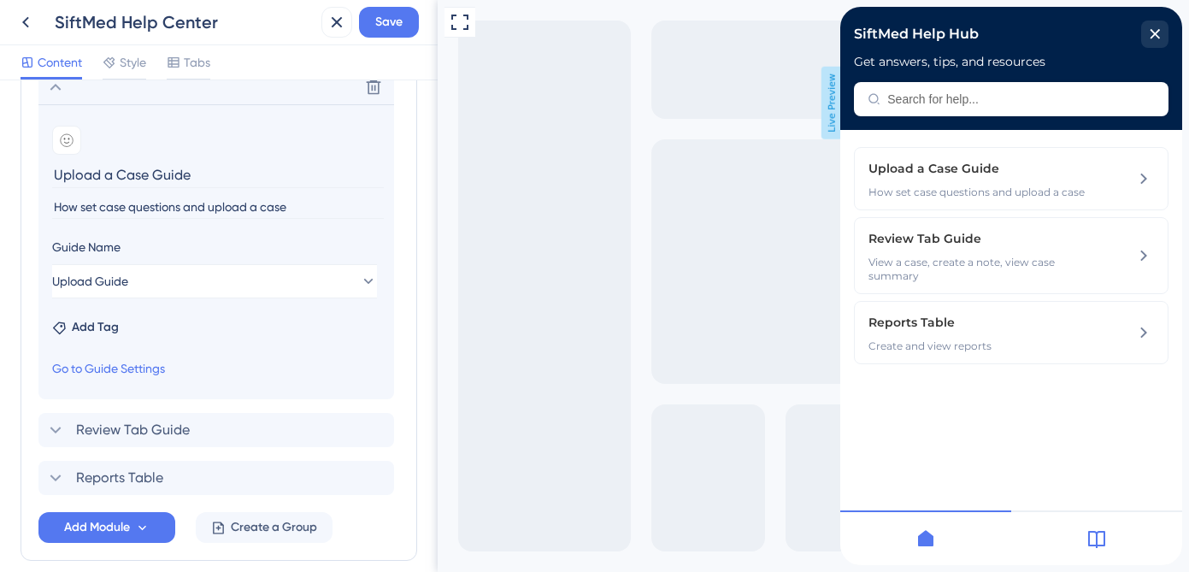
scroll to position [961, 0]
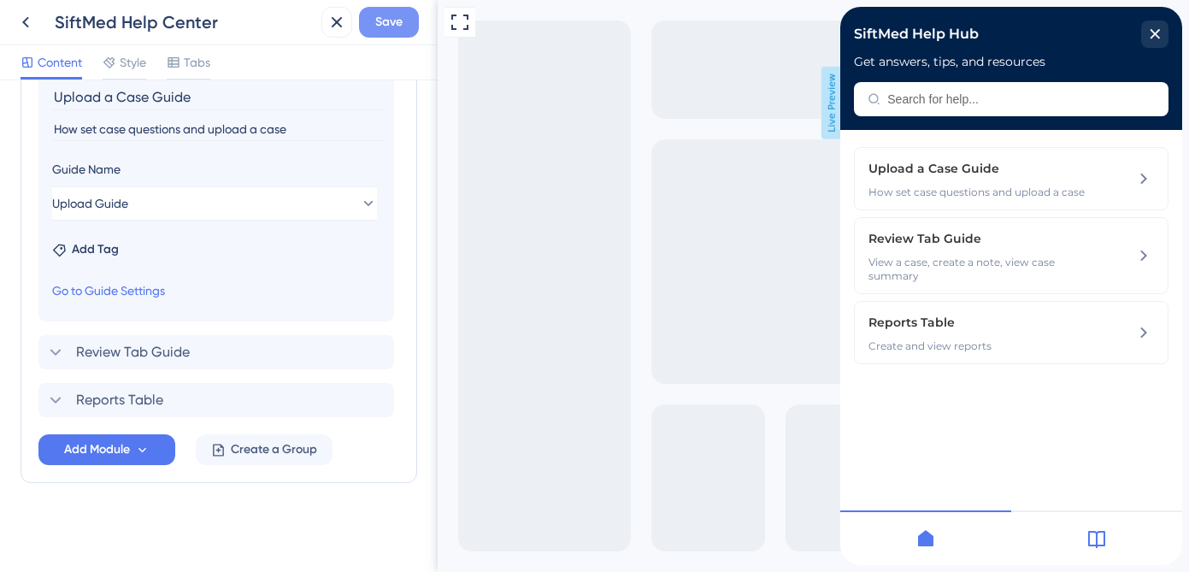
type input "How set case questions and upload a case"
click at [386, 24] on span "Save" at bounding box center [388, 22] width 27 height 21
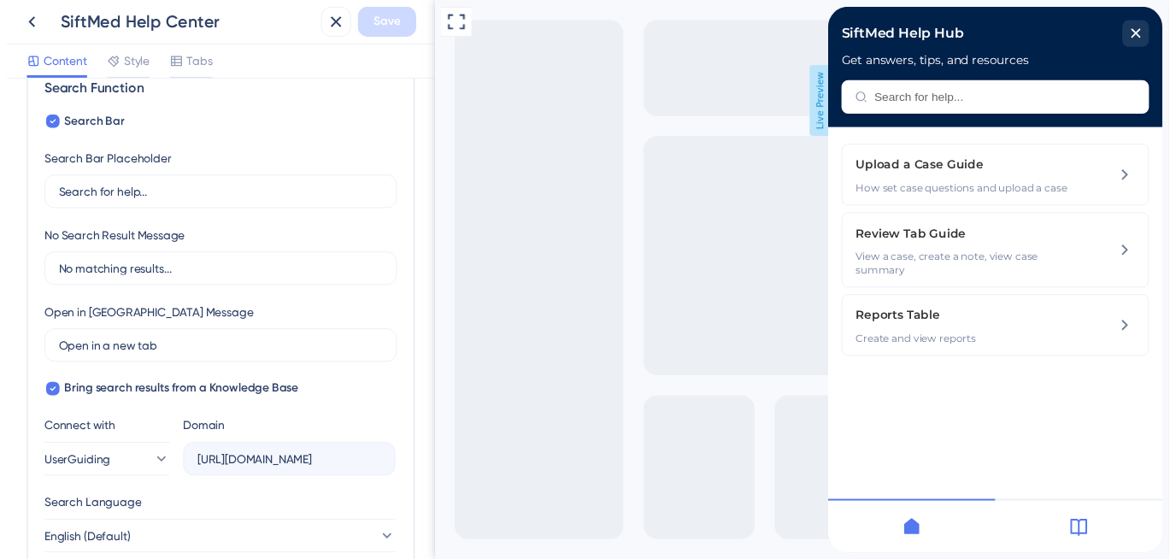
scroll to position [0, 0]
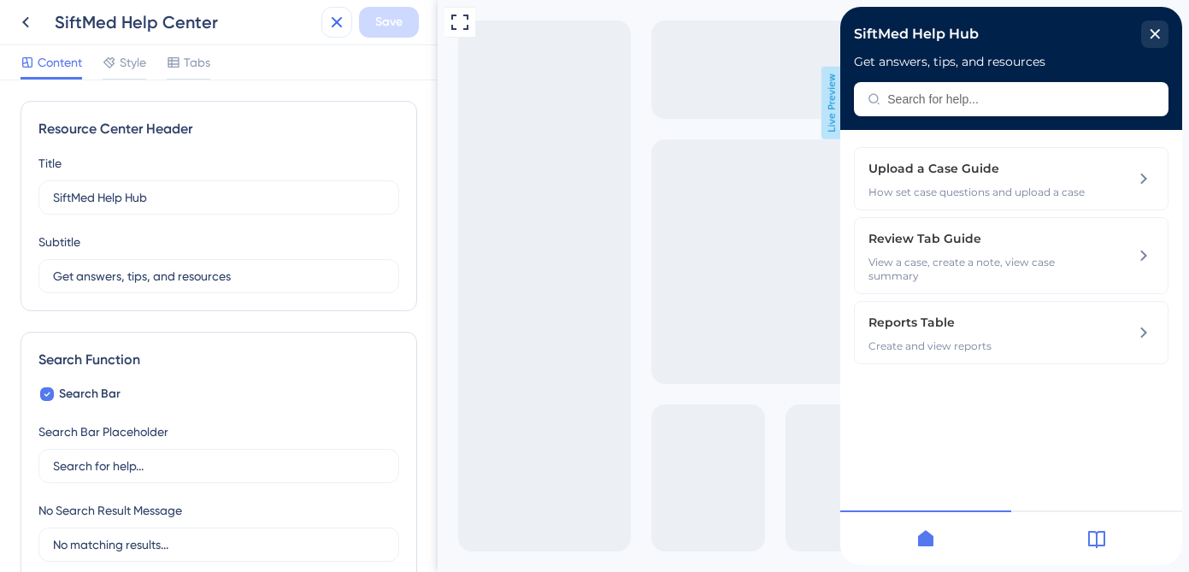
click at [335, 29] on icon at bounding box center [336, 22] width 21 height 21
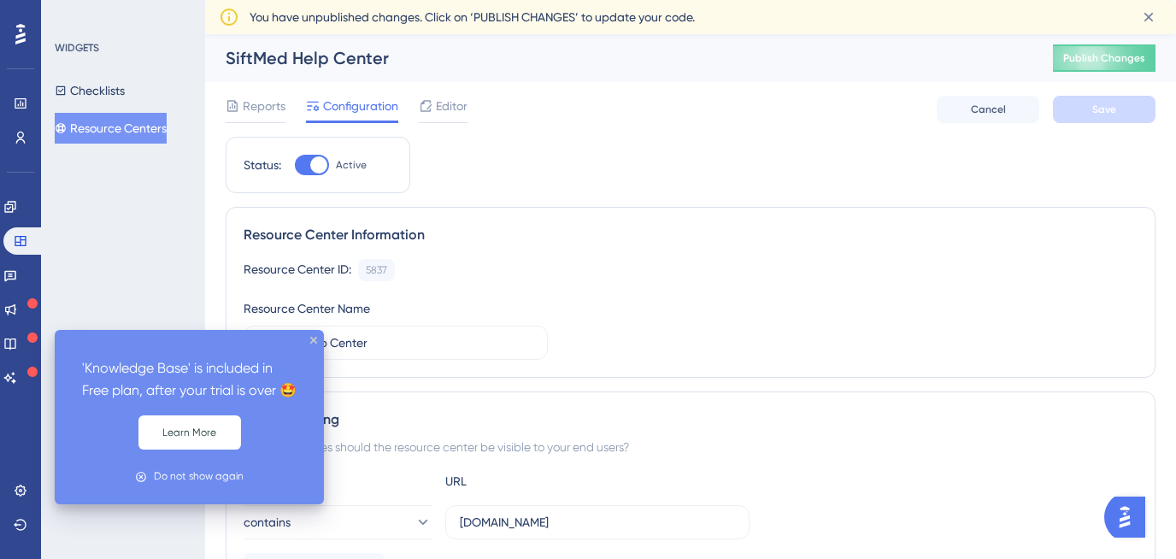
click at [30, 338] on icon at bounding box center [32, 337] width 10 height 10
click at [28, 341] on icon at bounding box center [32, 337] width 10 height 10
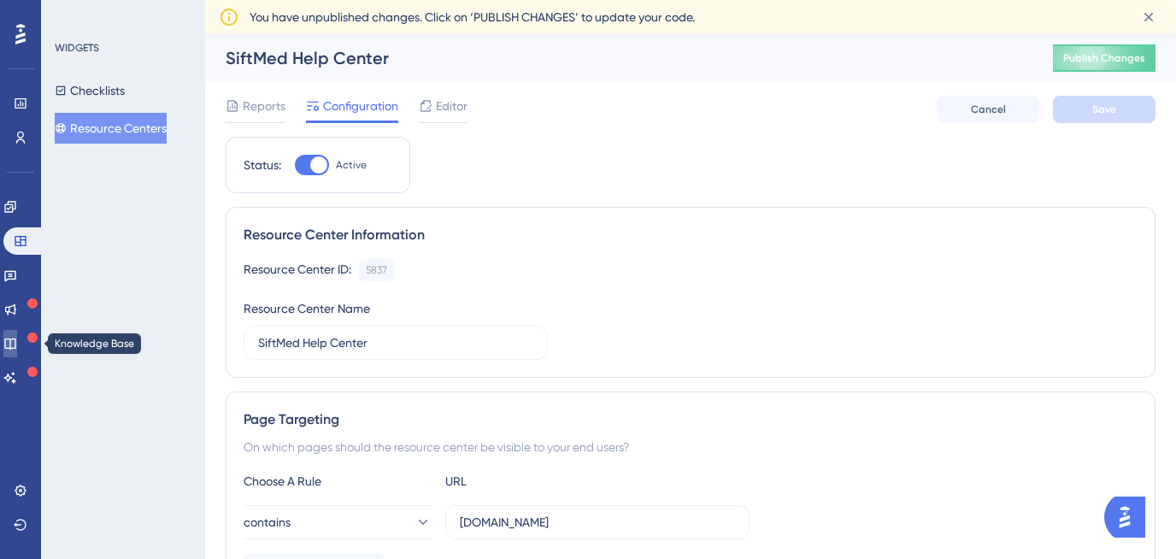
click at [17, 346] on icon at bounding box center [10, 344] width 14 height 14
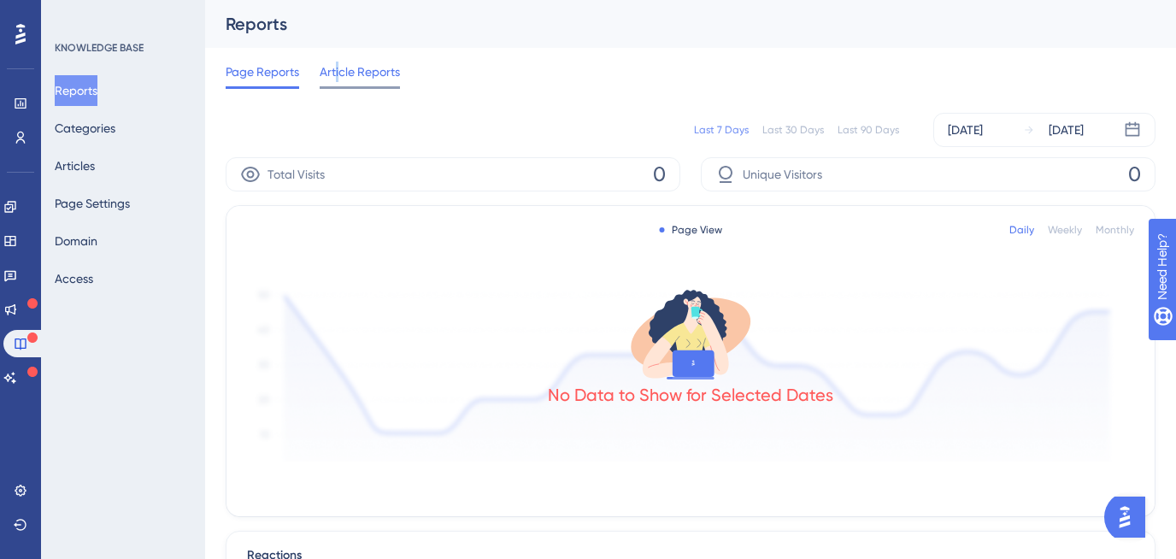
click at [338, 74] on span "Article Reports" at bounding box center [360, 72] width 80 height 21
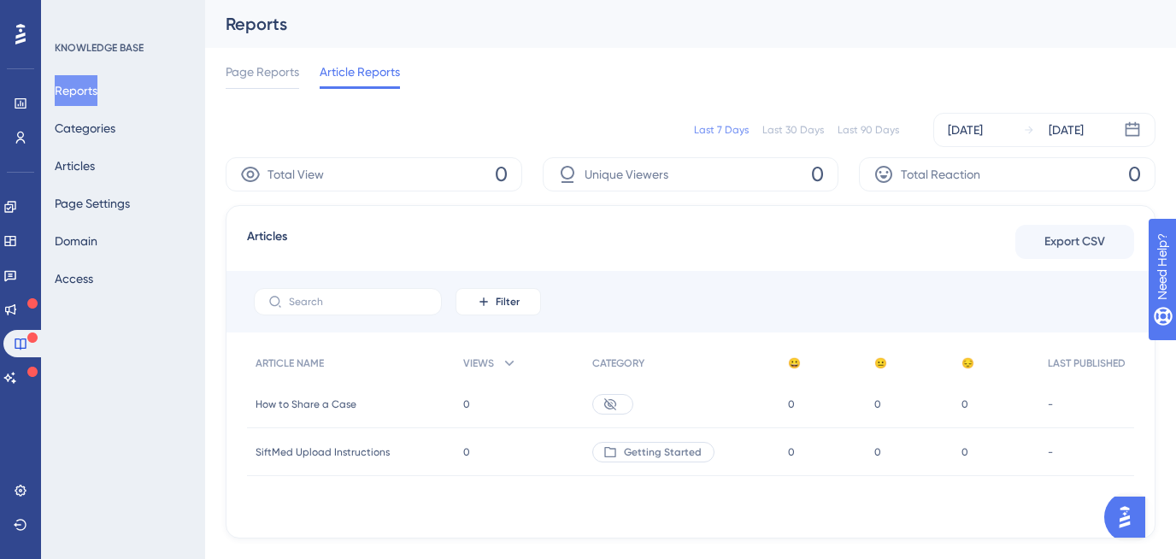
click at [344, 404] on span "How to Share a Case" at bounding box center [306, 404] width 101 height 14
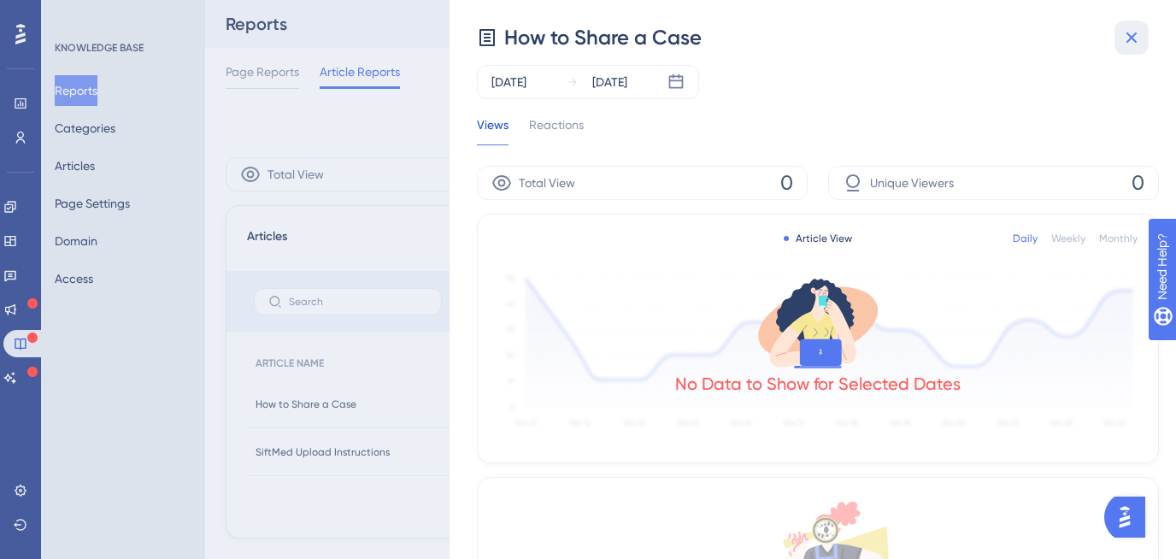
click at [1132, 38] on icon at bounding box center [1131, 37] width 11 height 11
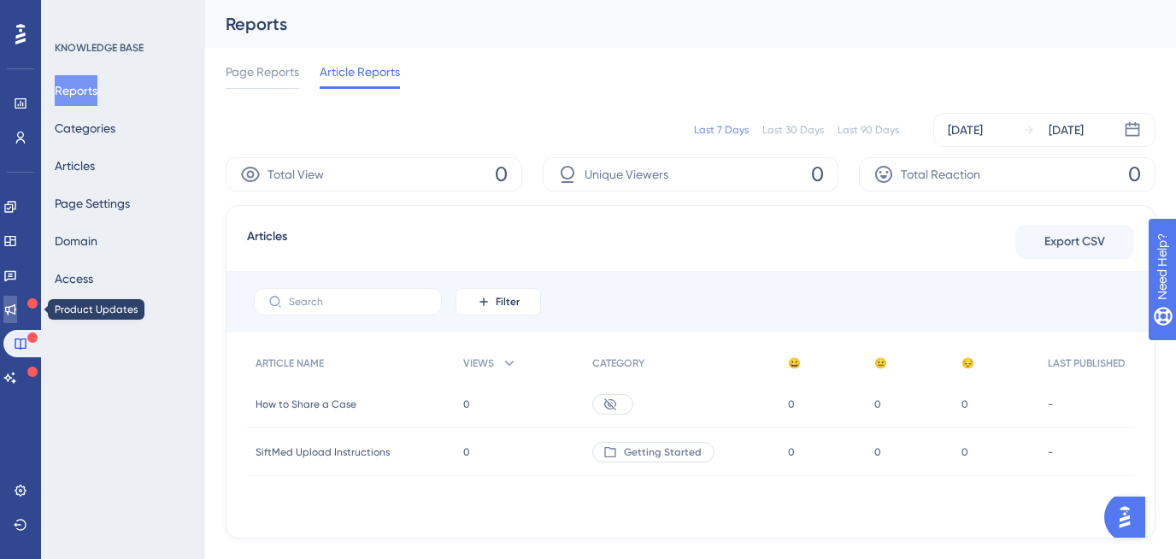
click at [17, 314] on icon at bounding box center [10, 310] width 14 height 14
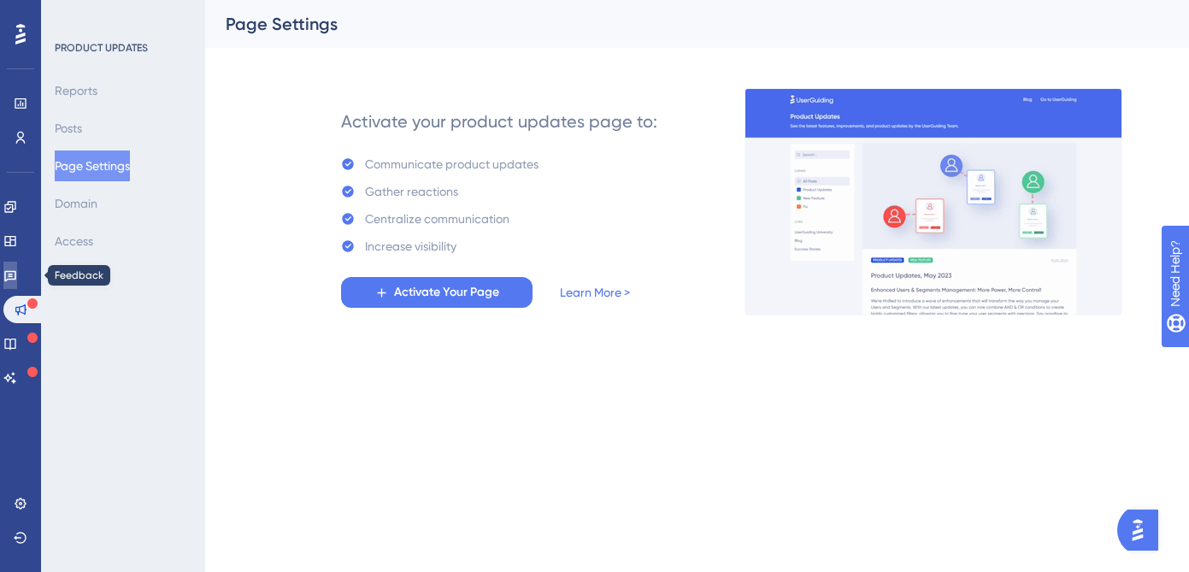
click at [17, 274] on link at bounding box center [10, 275] width 14 height 27
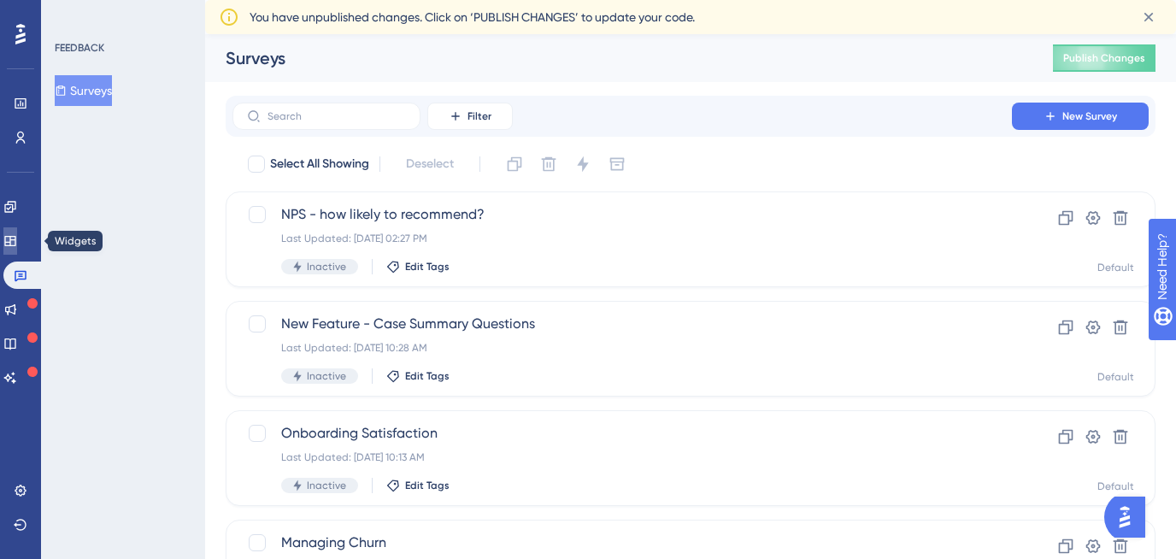
click at [17, 238] on icon at bounding box center [10, 241] width 14 height 14
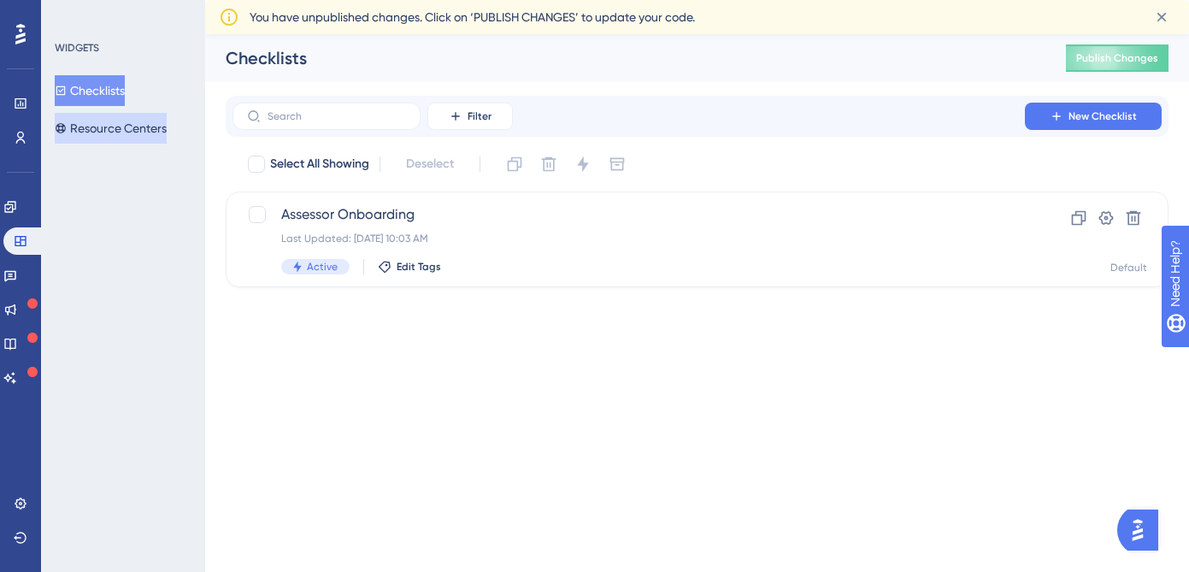
click at [128, 127] on button "Resource Centers" at bounding box center [111, 128] width 112 height 31
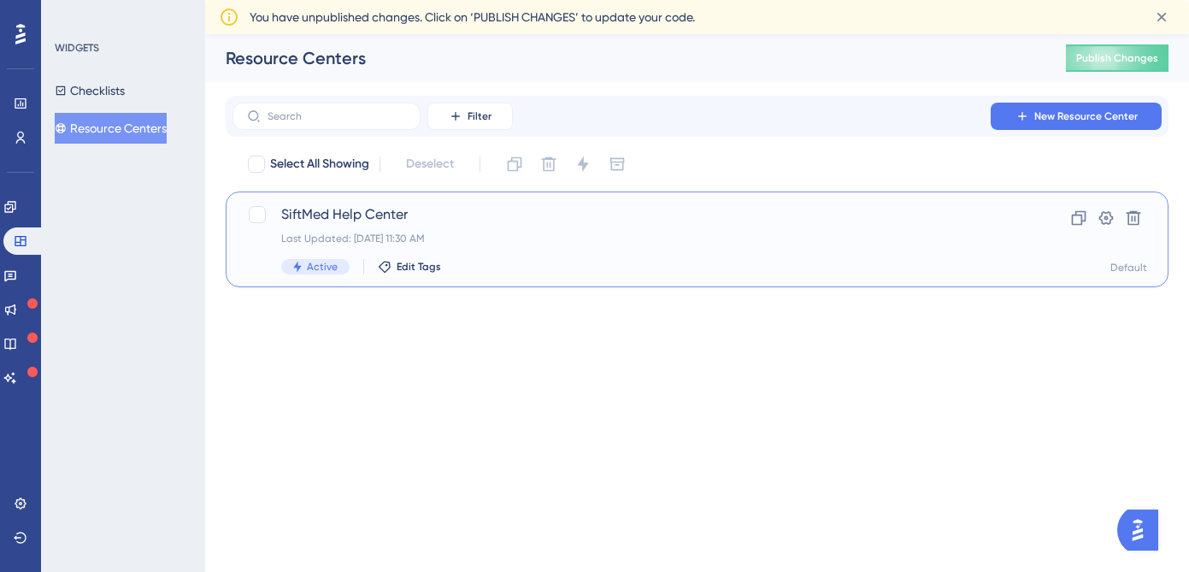
click at [526, 237] on div "Last Updated: [DATE] 11:30 AM" at bounding box center [628, 239] width 695 height 14
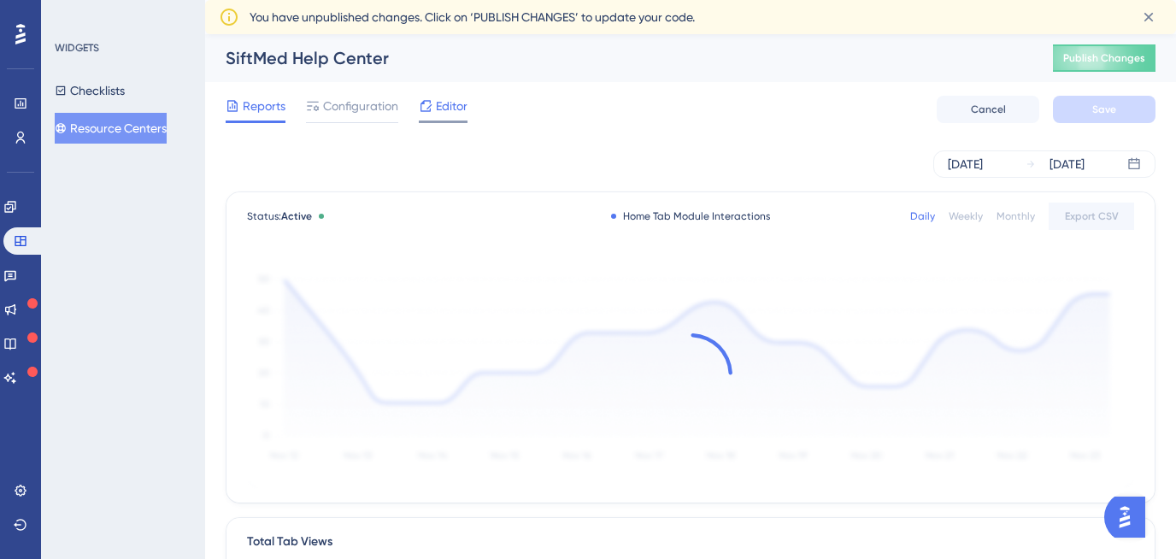
click at [441, 106] on span "Editor" at bounding box center [452, 106] width 32 height 21
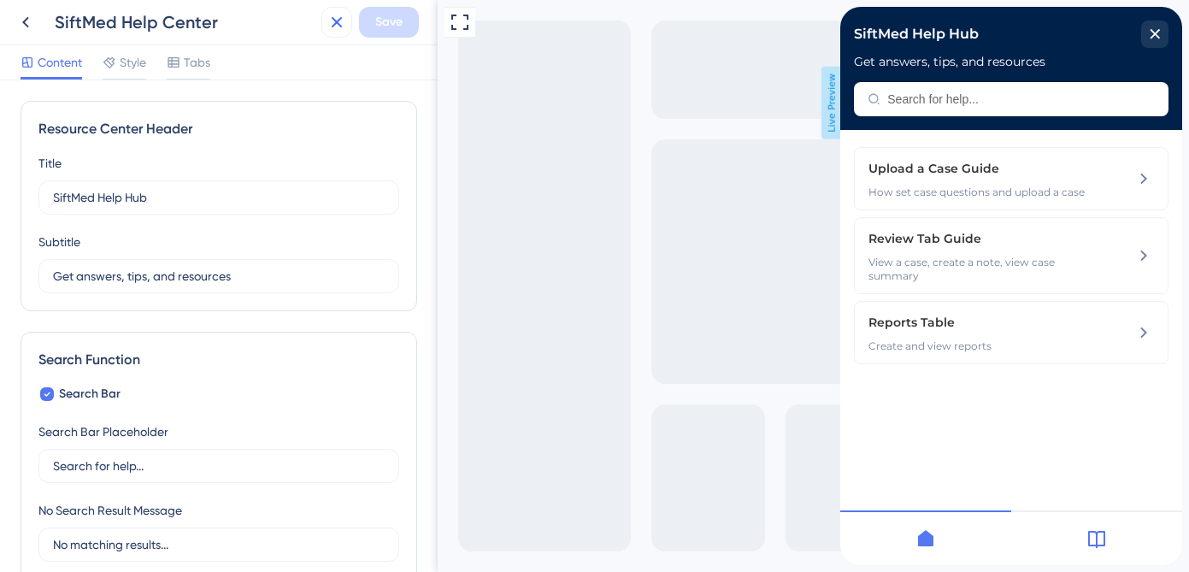
click at [339, 18] on icon at bounding box center [337, 22] width 11 height 11
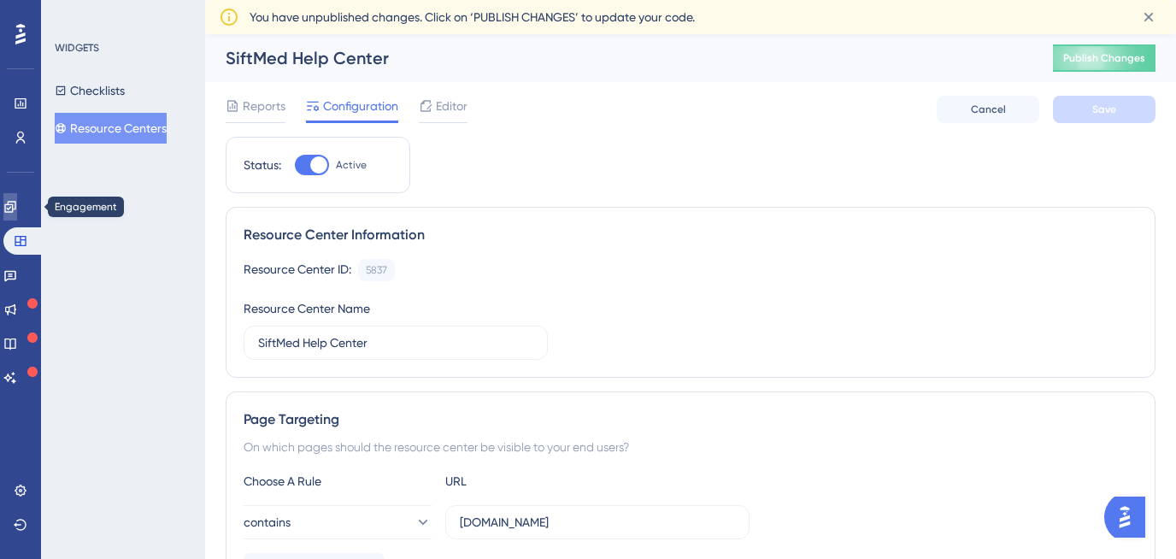
click at [17, 215] on link at bounding box center [10, 206] width 14 height 27
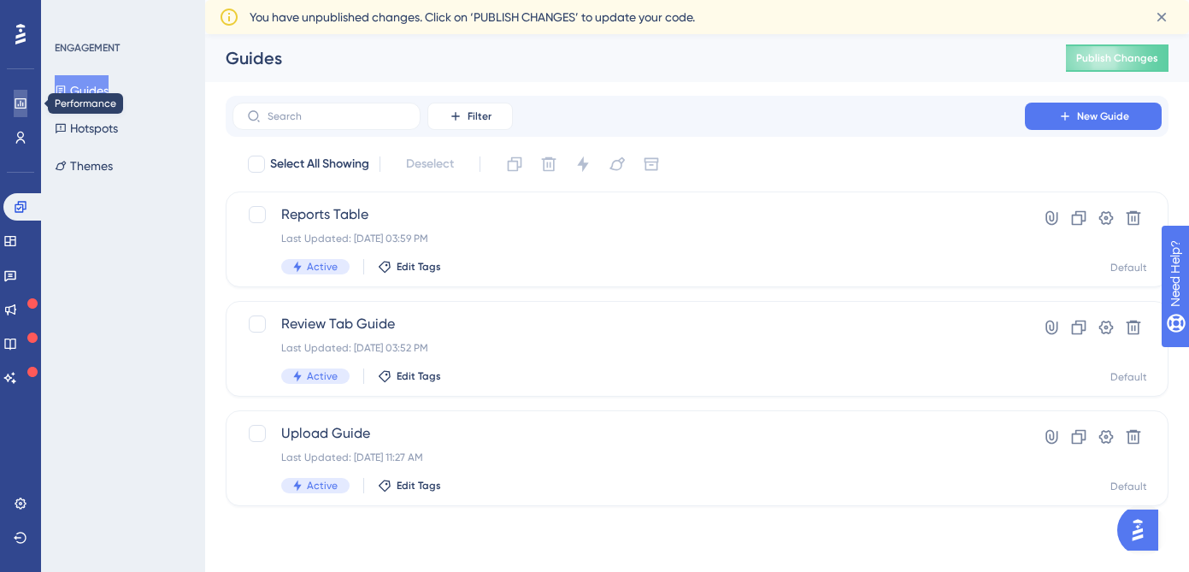
click at [26, 102] on icon at bounding box center [21, 104] width 14 height 14
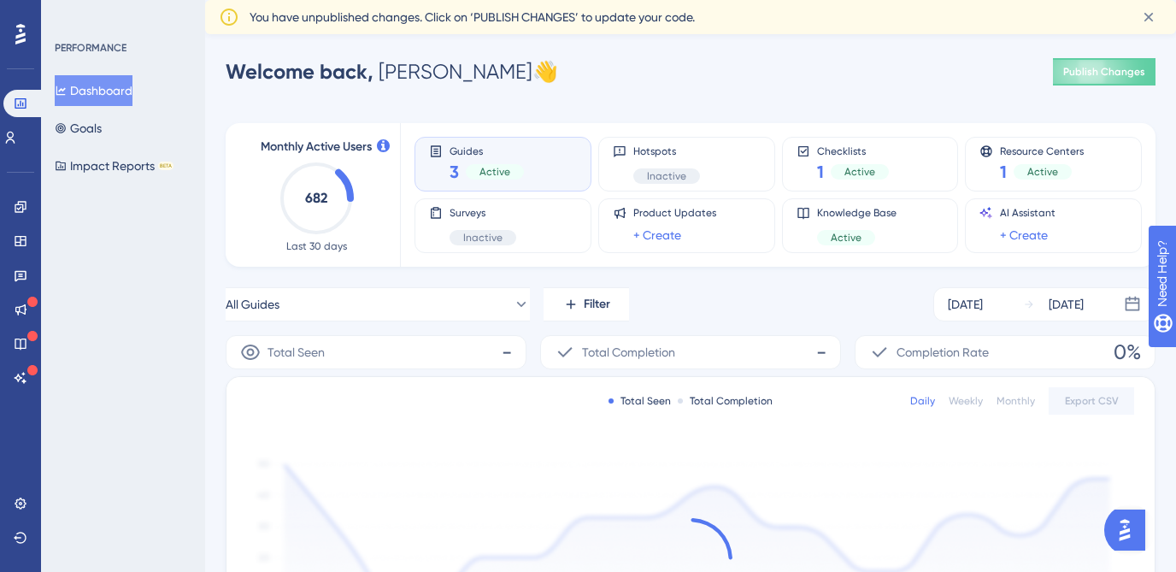
click at [27, 195] on div "Engagement" at bounding box center [21, 206] width 14 height 27
click at [27, 202] on link at bounding box center [21, 206] width 14 height 27
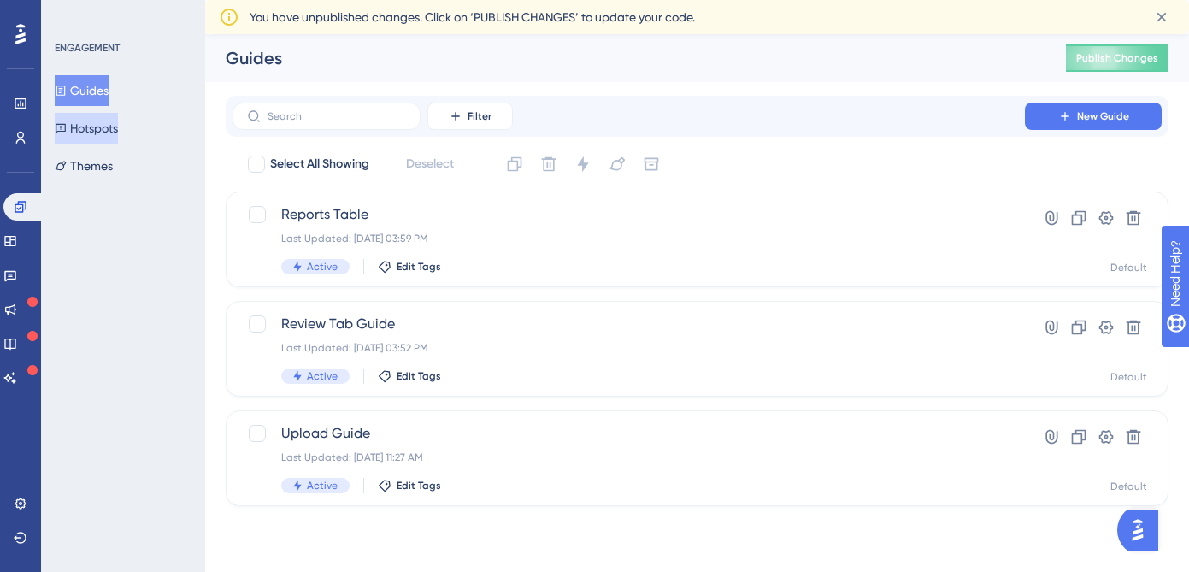
click at [98, 135] on button "Hotspots" at bounding box center [86, 128] width 63 height 31
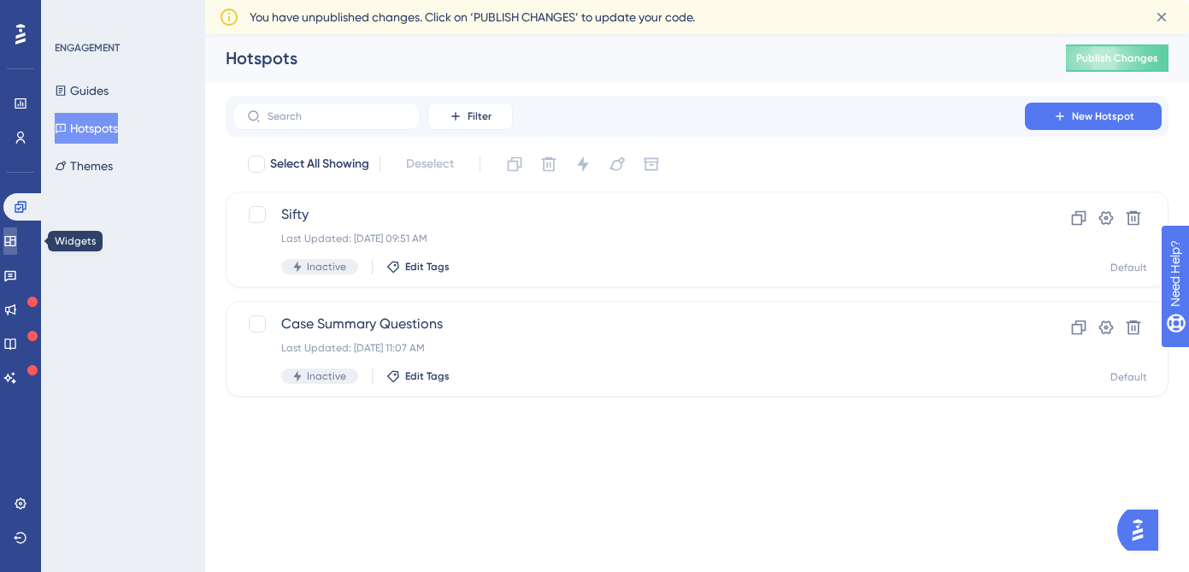
click at [17, 243] on link at bounding box center [10, 240] width 14 height 27
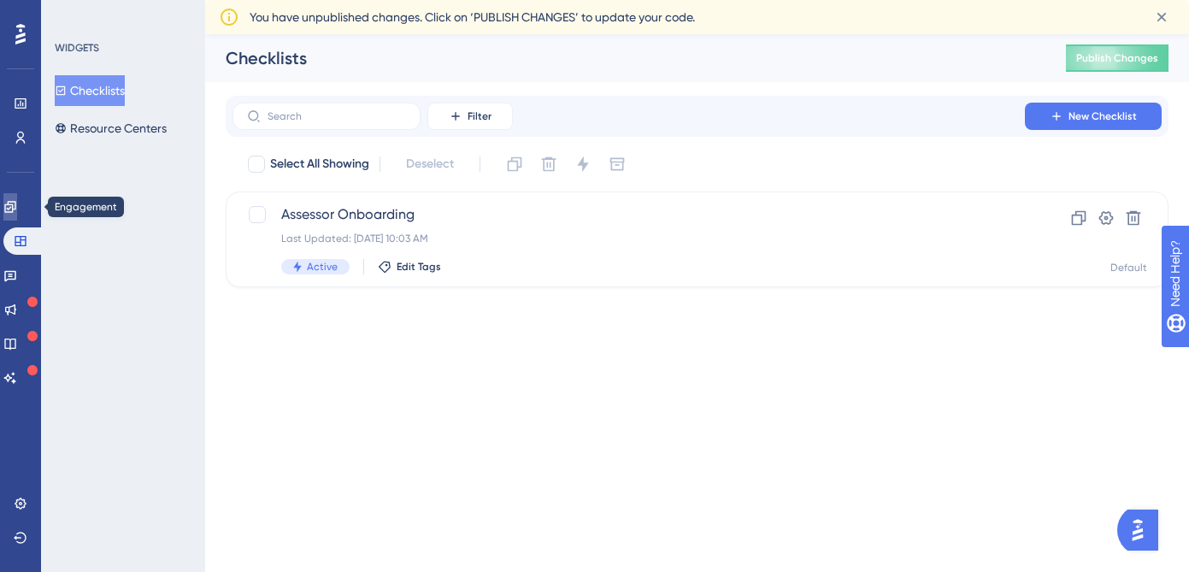
click at [17, 196] on link at bounding box center [10, 206] width 14 height 27
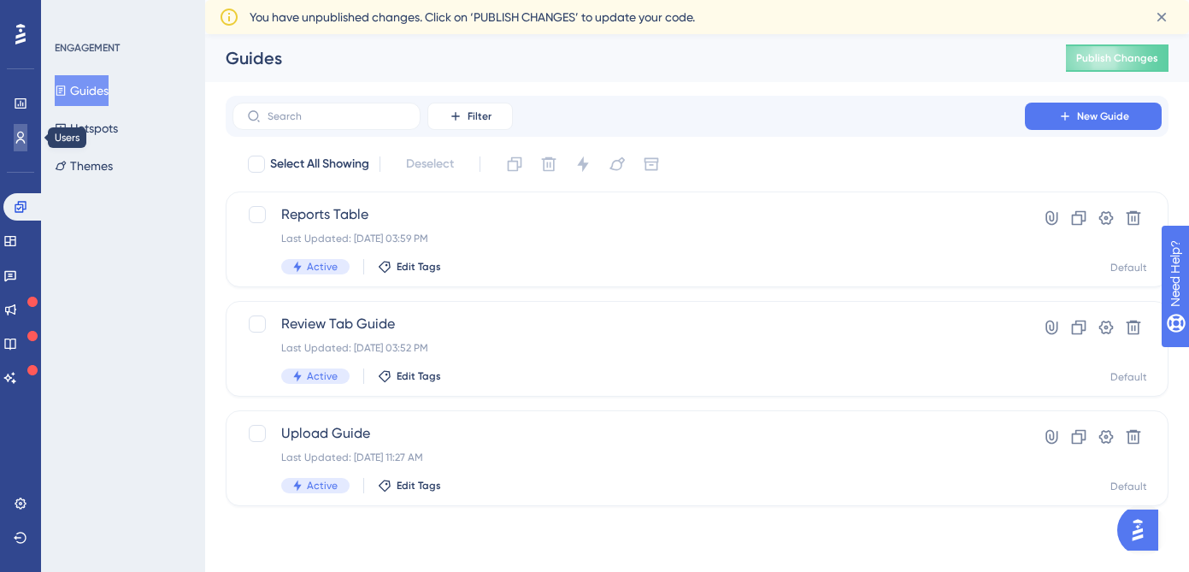
click at [16, 136] on icon at bounding box center [21, 138] width 14 height 14
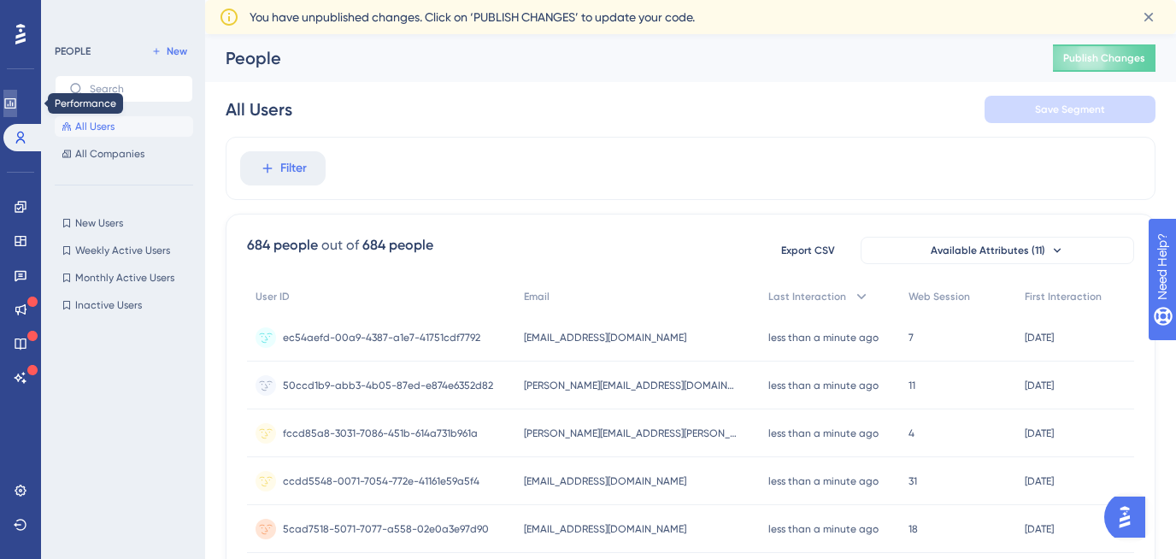
click at [13, 97] on icon at bounding box center [10, 104] width 14 height 14
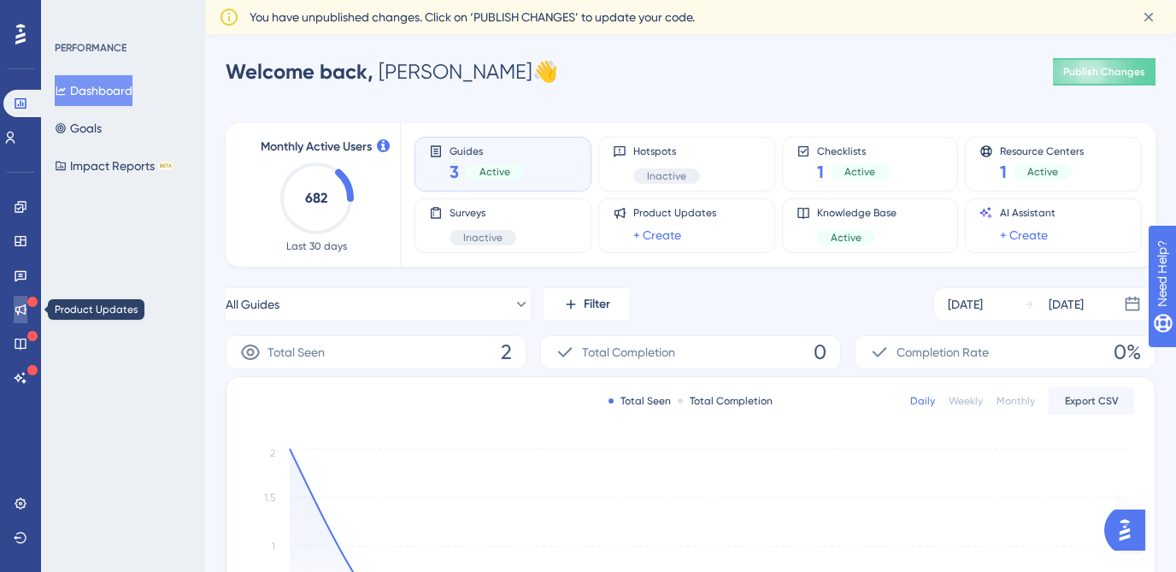
click at [20, 310] on icon at bounding box center [21, 310] width 14 height 14
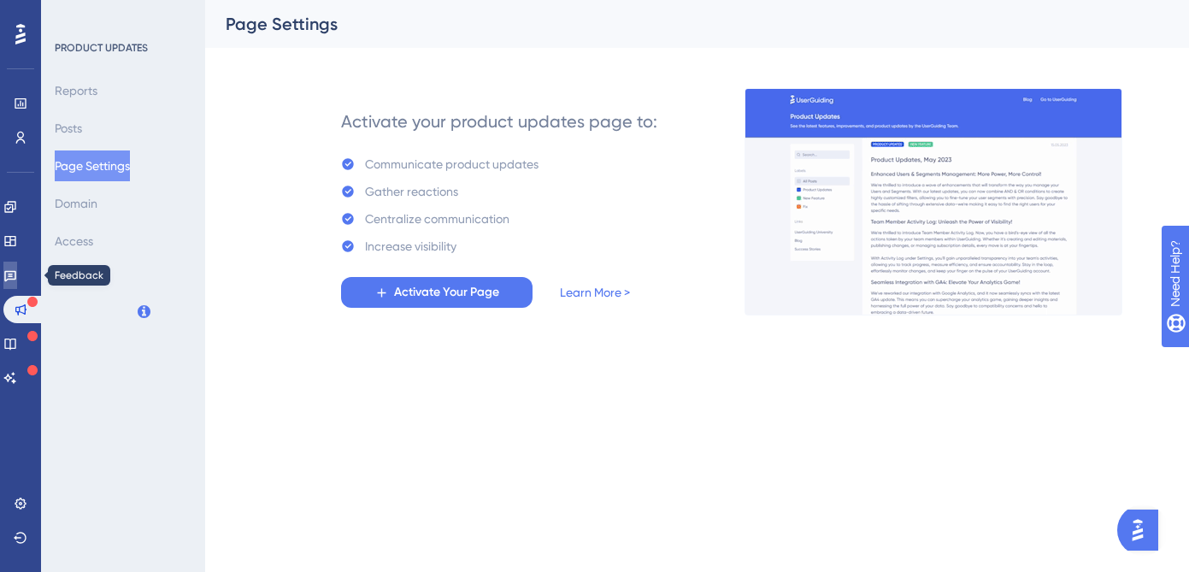
click at [15, 265] on link at bounding box center [10, 275] width 14 height 27
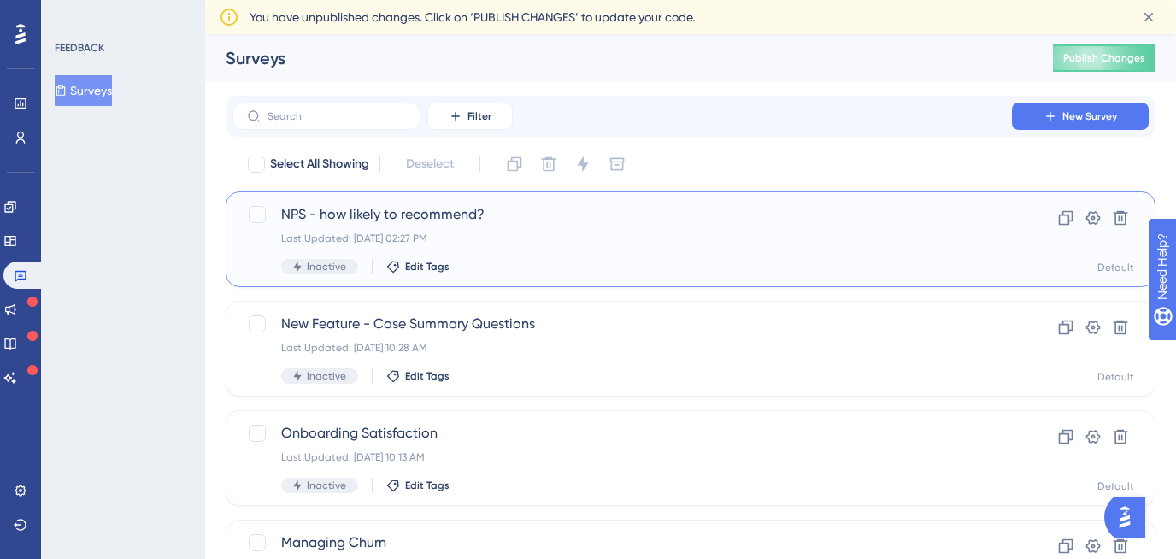
click at [539, 246] on div "NPS - how likely to recommend? Last Updated: [DATE] 02:27 PM Inactive Edit Tags" at bounding box center [622, 239] width 682 height 70
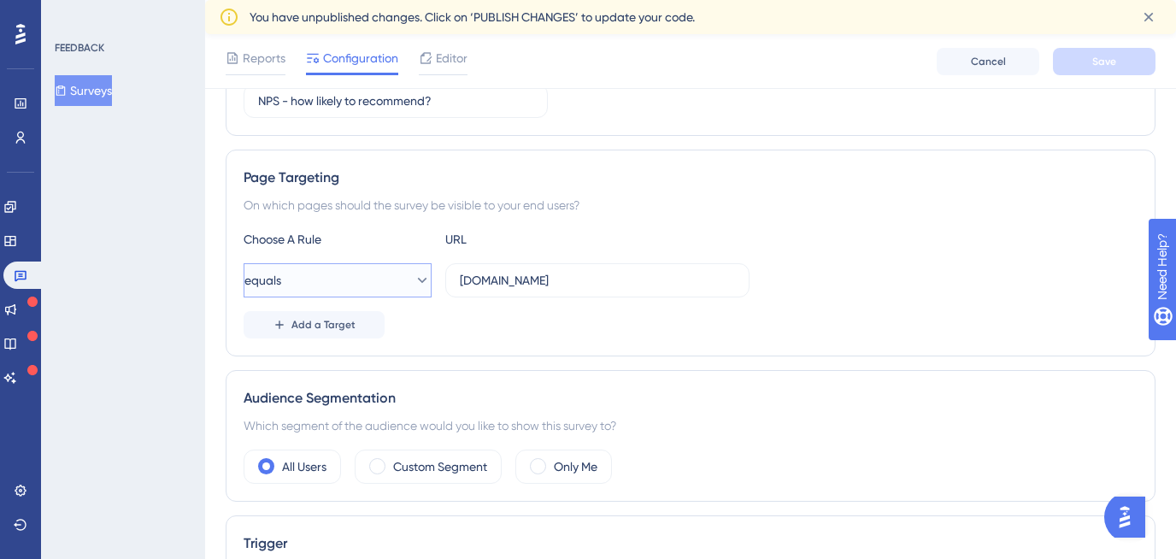
click at [414, 283] on icon at bounding box center [422, 280] width 17 height 17
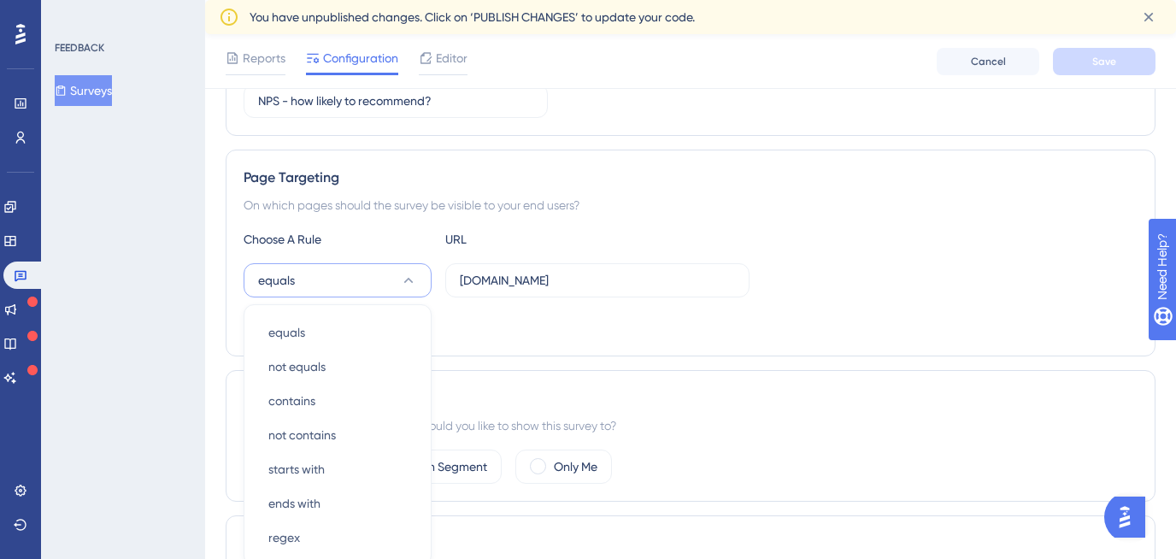
scroll to position [404, 0]
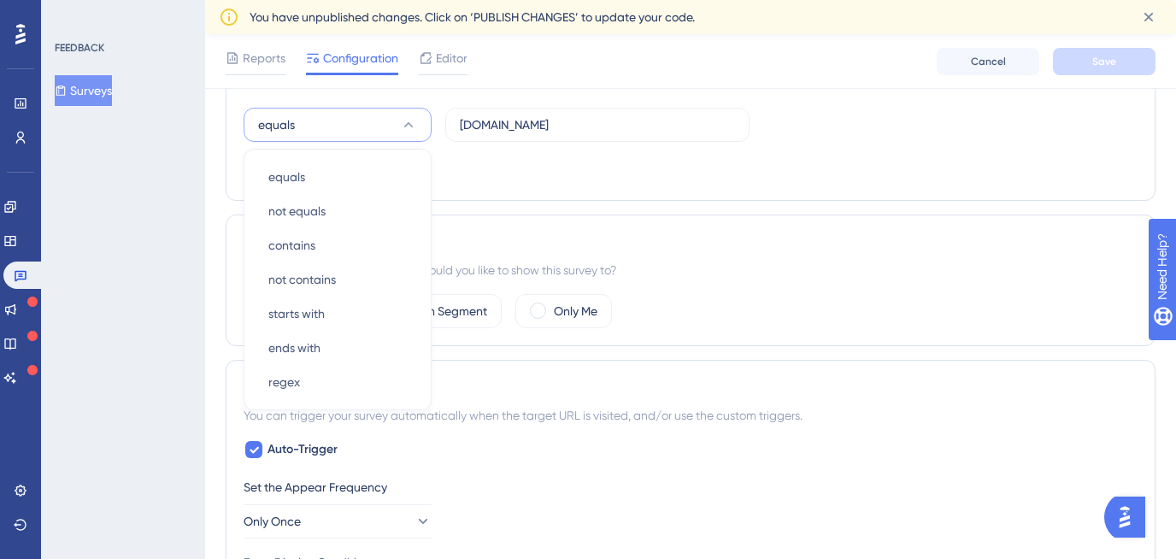
click at [511, 185] on div "Page Targeting On which pages should the survey be visible to your end users? C…" at bounding box center [691, 97] width 930 height 207
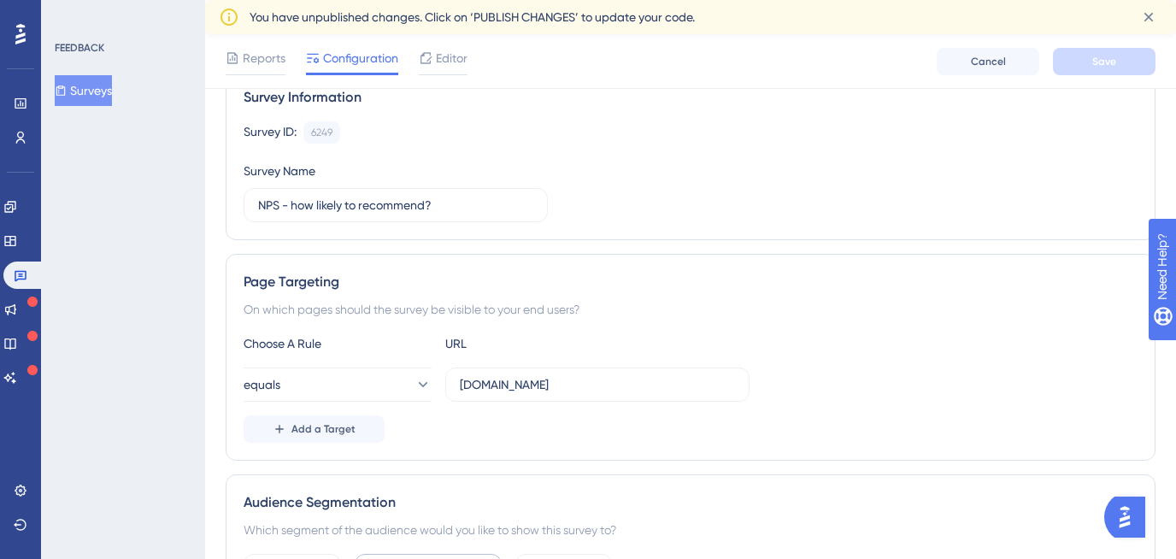
scroll to position [73, 0]
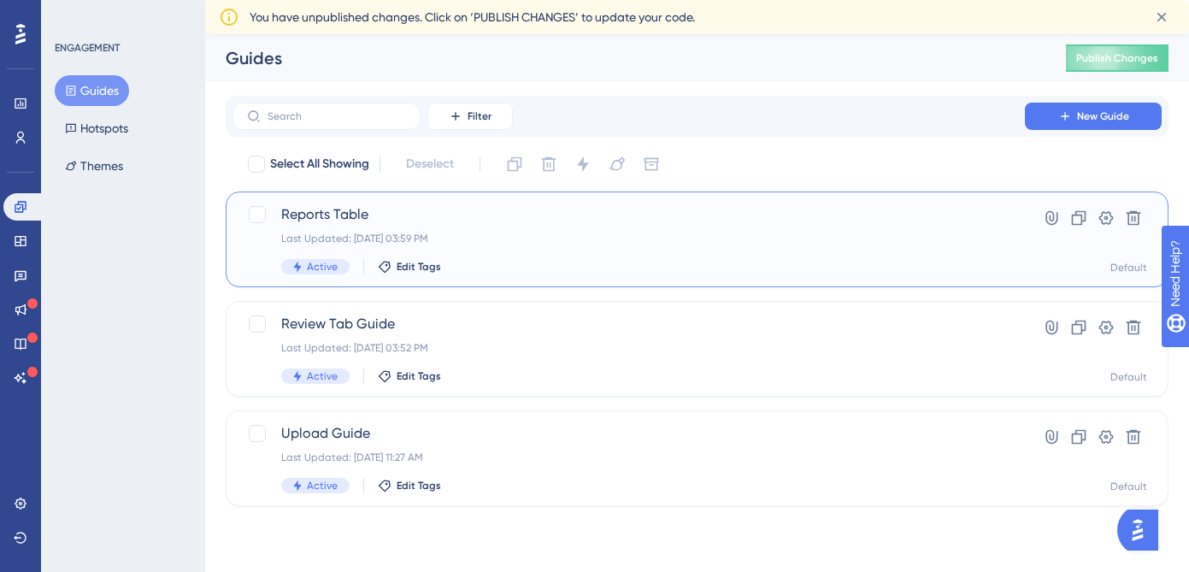
click at [500, 243] on div "Last Updated: [DATE] 03:59 PM" at bounding box center [628, 239] width 695 height 14
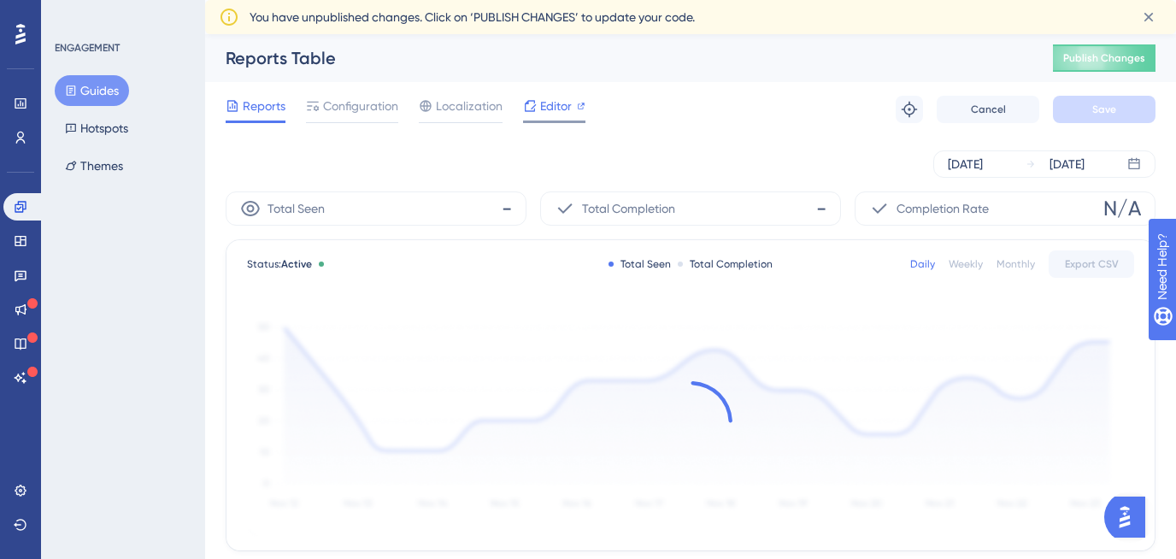
click at [540, 97] on span "Editor" at bounding box center [556, 106] width 32 height 21
